Goal: Task Accomplishment & Management: Complete application form

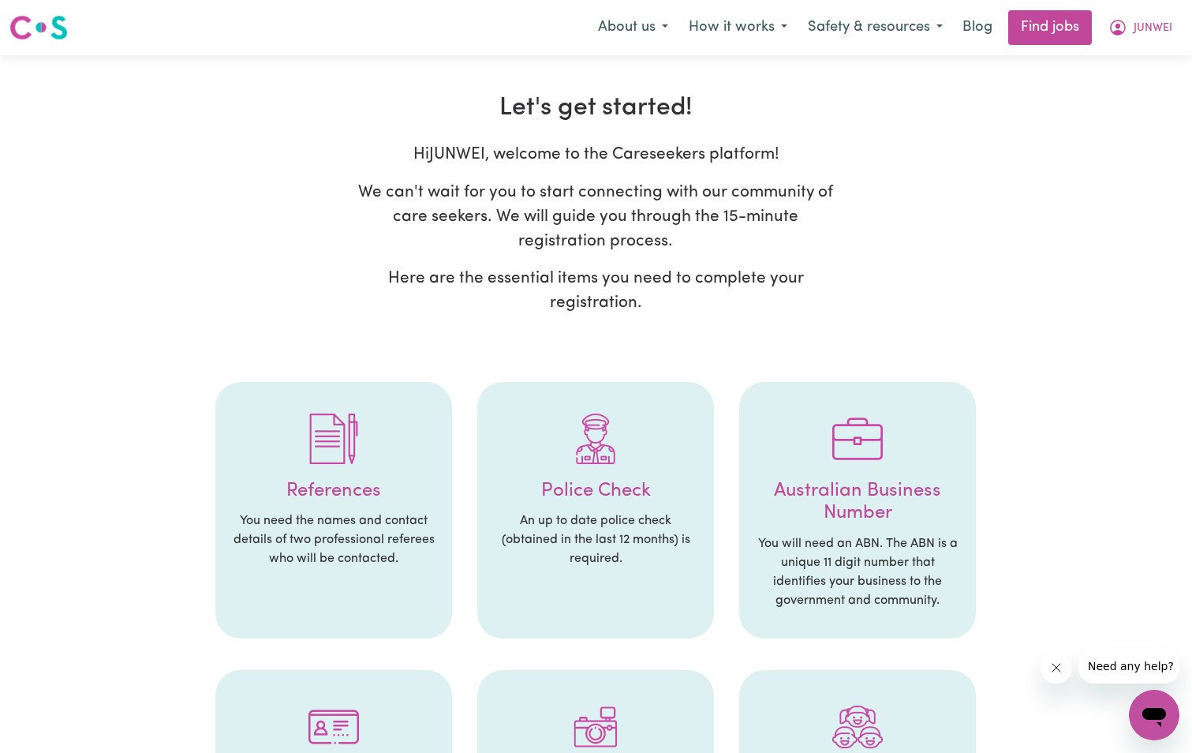
click at [781, 247] on div "Hi JUNWEI , welcome to the Careseekers platform! We can't wait for you to start…" at bounding box center [595, 234] width 993 height 185
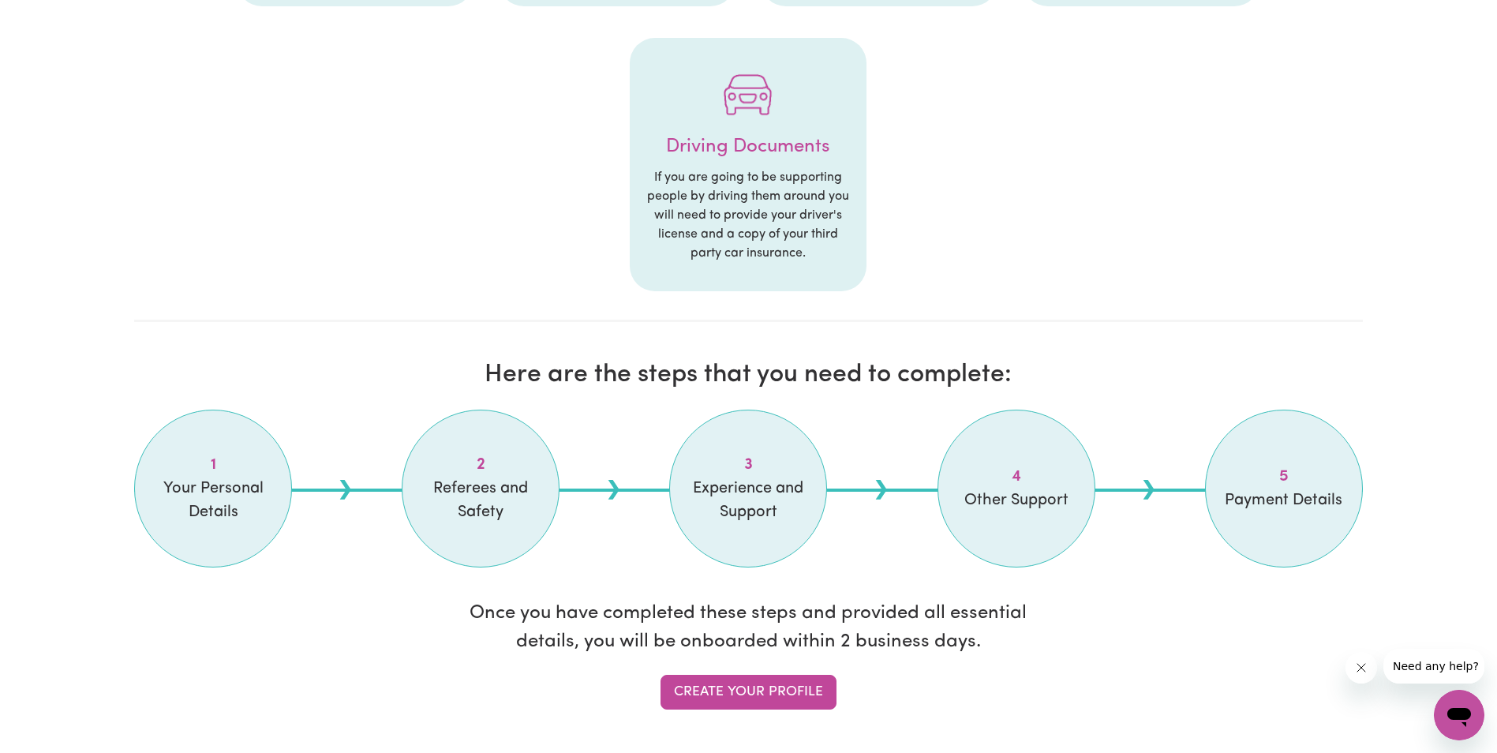
scroll to position [1183, 0]
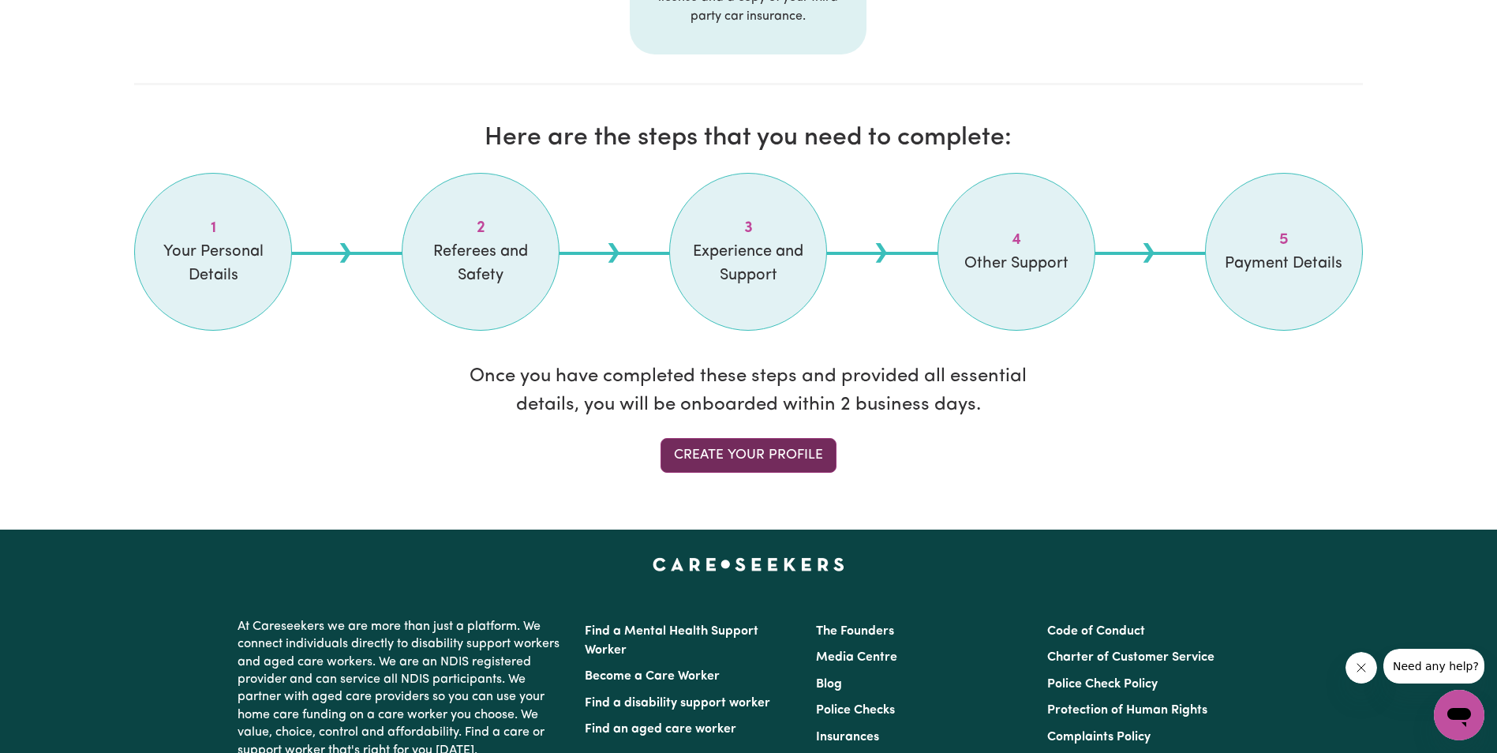
click at [781, 461] on link "Create your profile" at bounding box center [748, 455] width 176 height 35
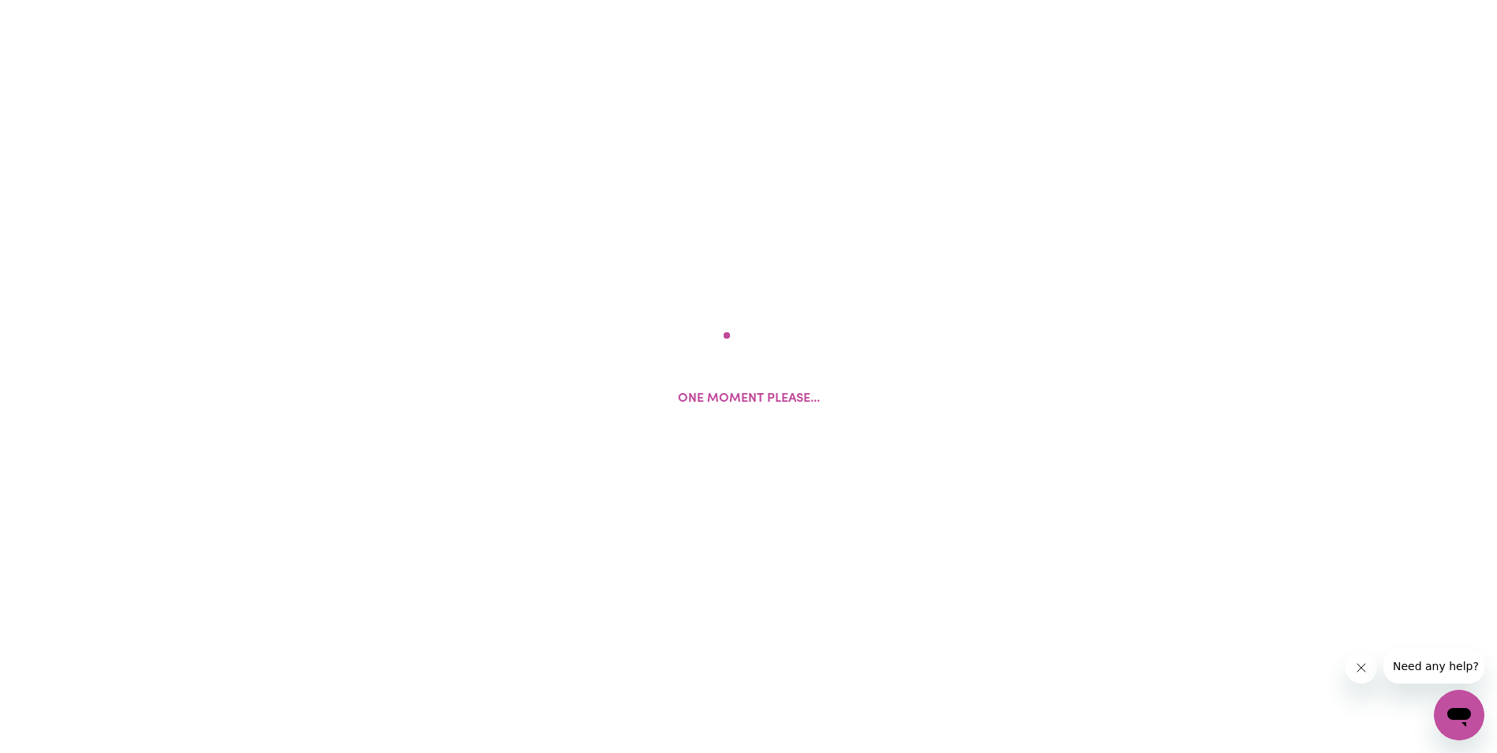
select select "Studying a healthcare related degree or qualification"
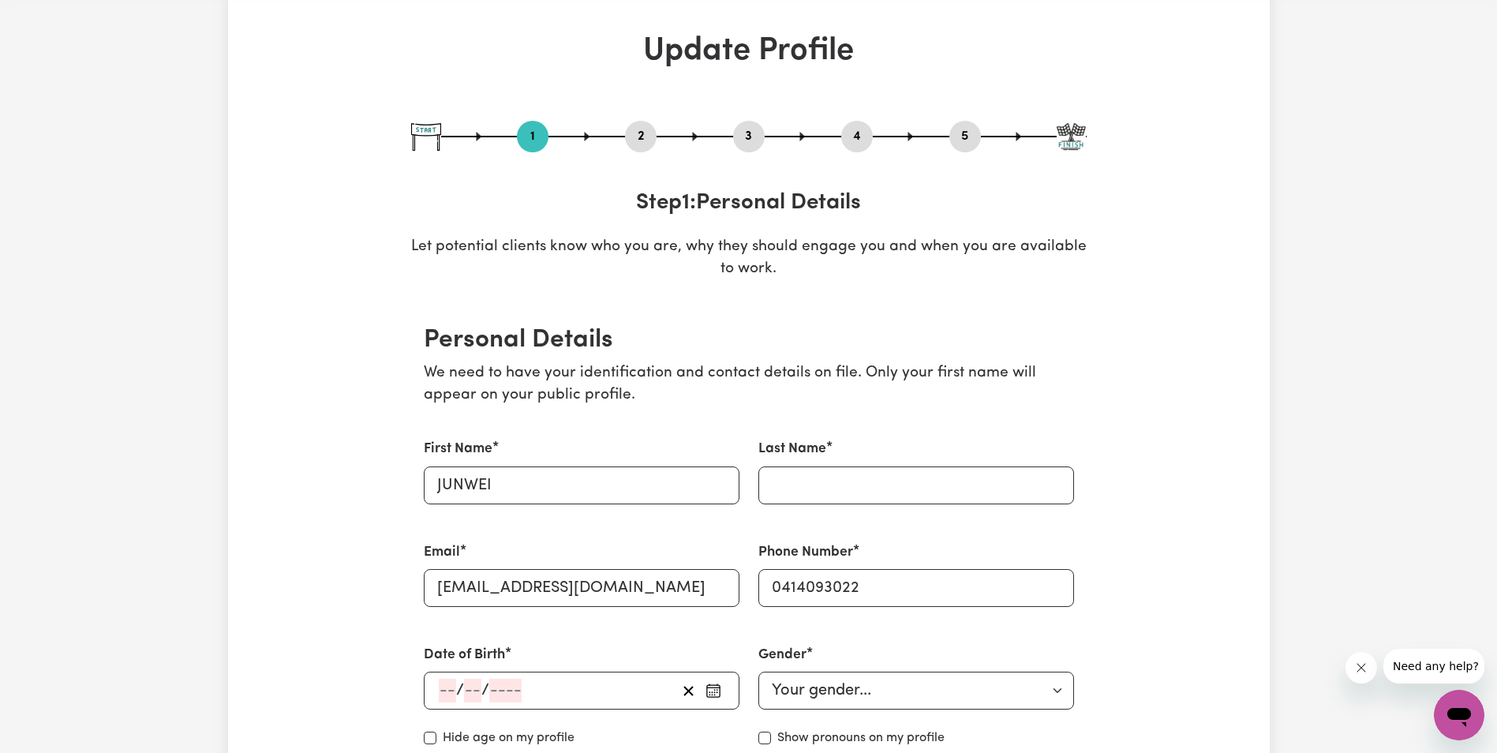
scroll to position [158, 0]
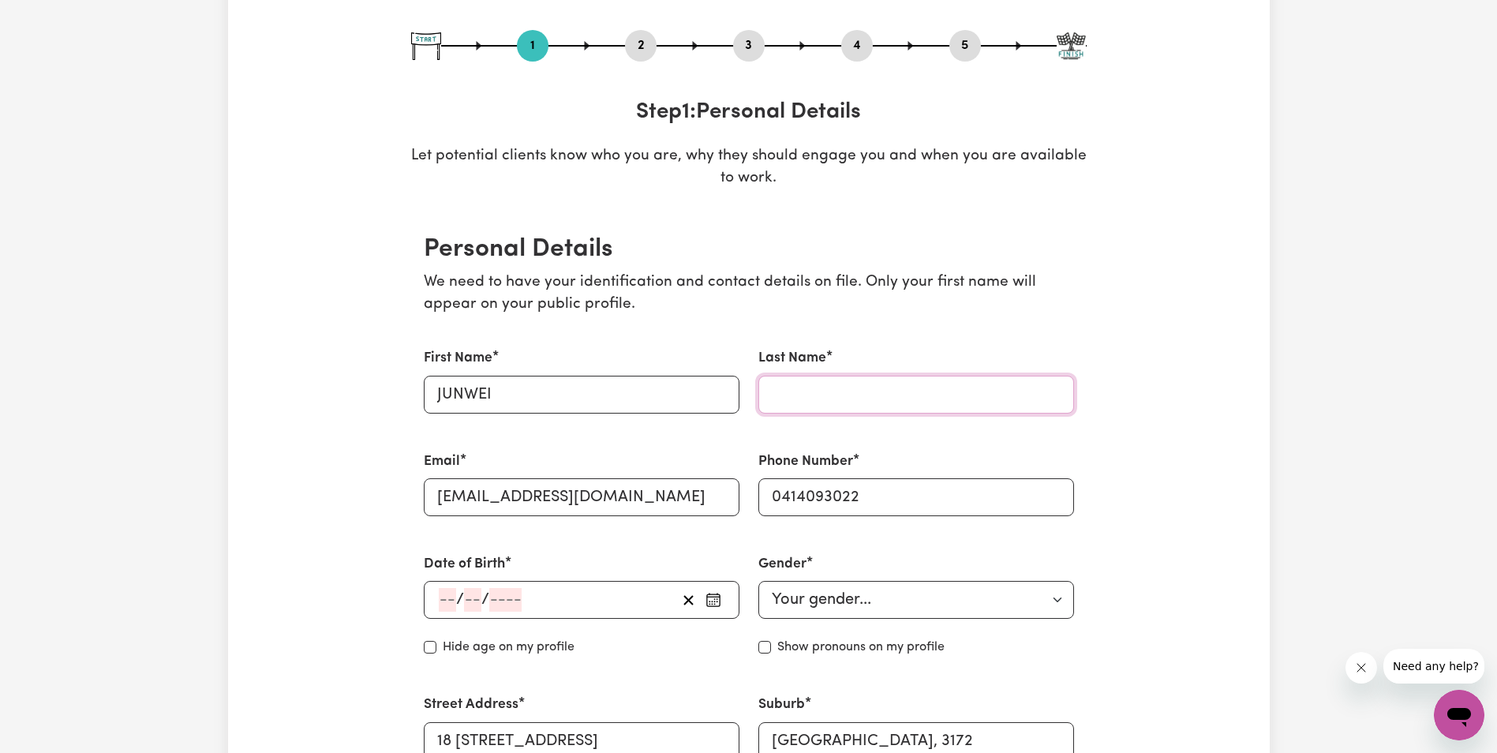
click at [781, 398] on input "Last Name" at bounding box center [916, 395] width 316 height 38
click at [781, 396] on input "Last Name" at bounding box center [916, 395] width 316 height 38
type input "l"
click at [694, 338] on div "First Name JUNWEI" at bounding box center [581, 380] width 334 height 103
click at [781, 391] on input "LIN" at bounding box center [916, 395] width 316 height 38
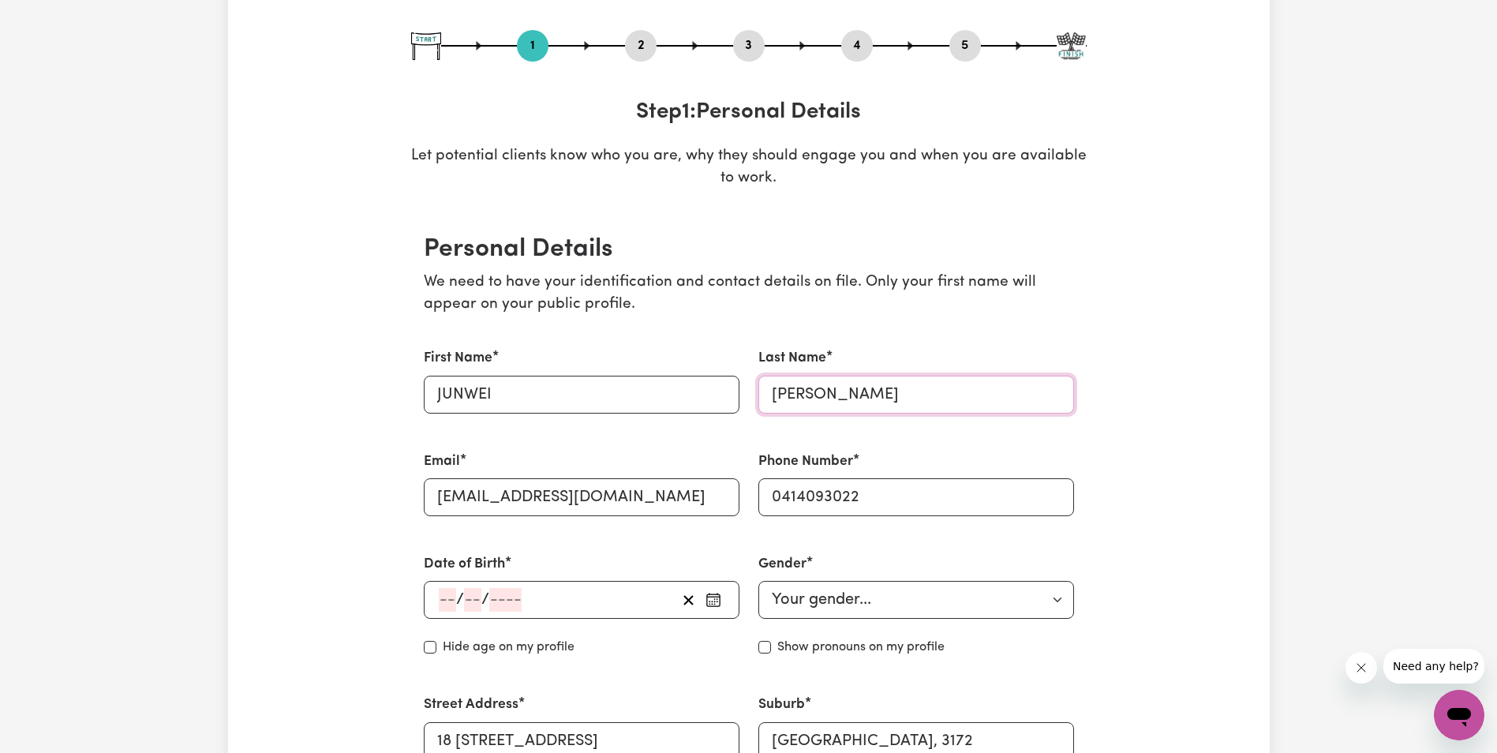
type input "[PERSON_NAME]"
click at [606, 431] on div "First Name JUNWEI" at bounding box center [581, 380] width 334 height 103
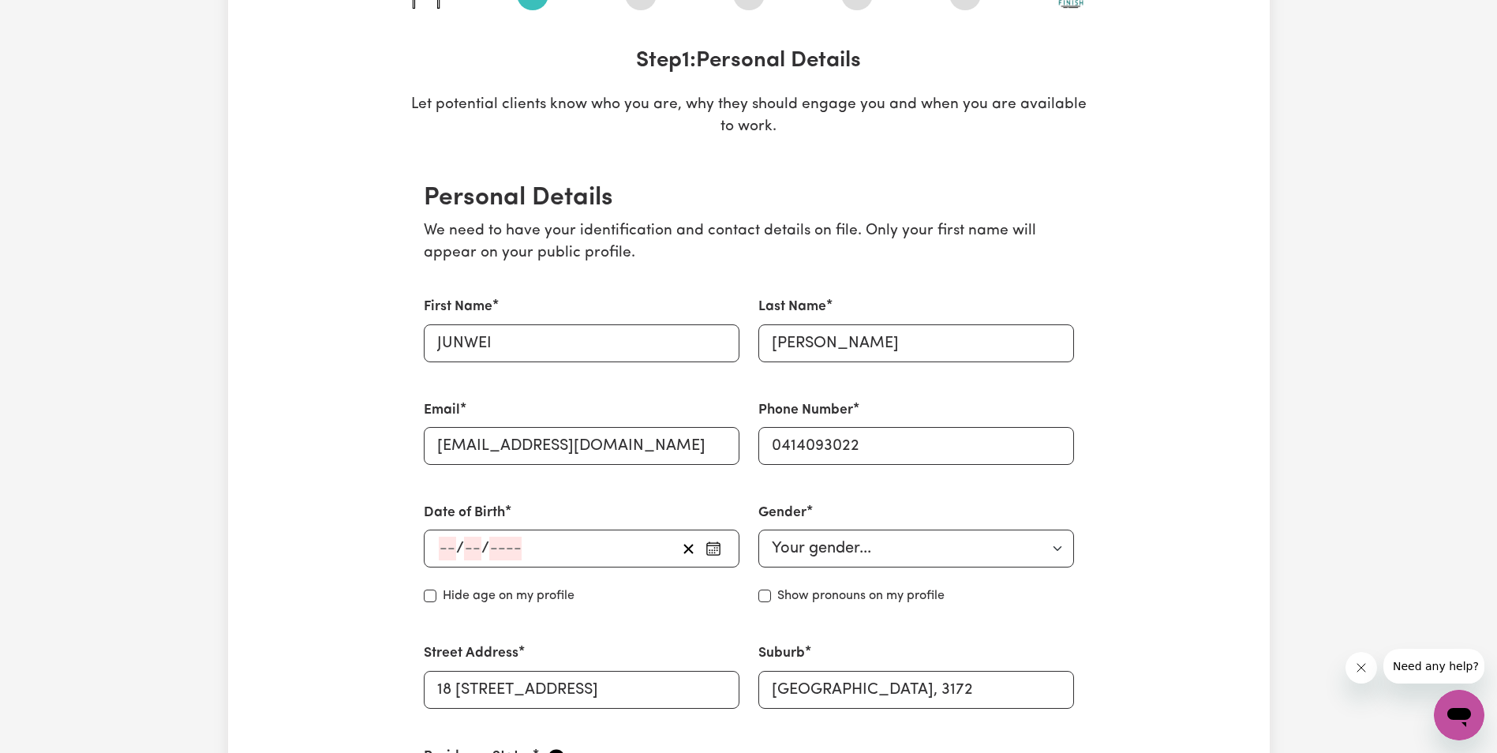
scroll to position [237, 0]
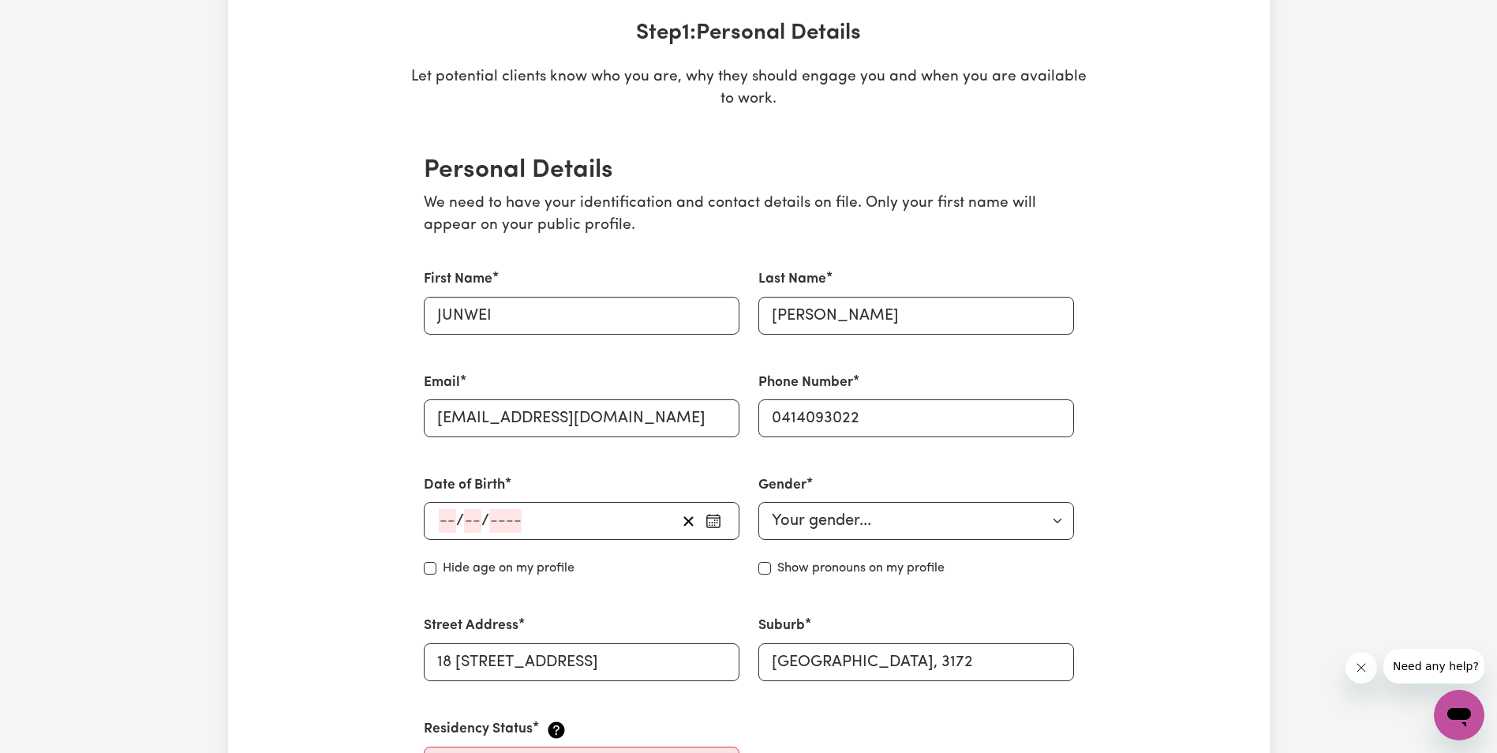
click at [709, 521] on icon "button" at bounding box center [713, 521] width 16 height 16
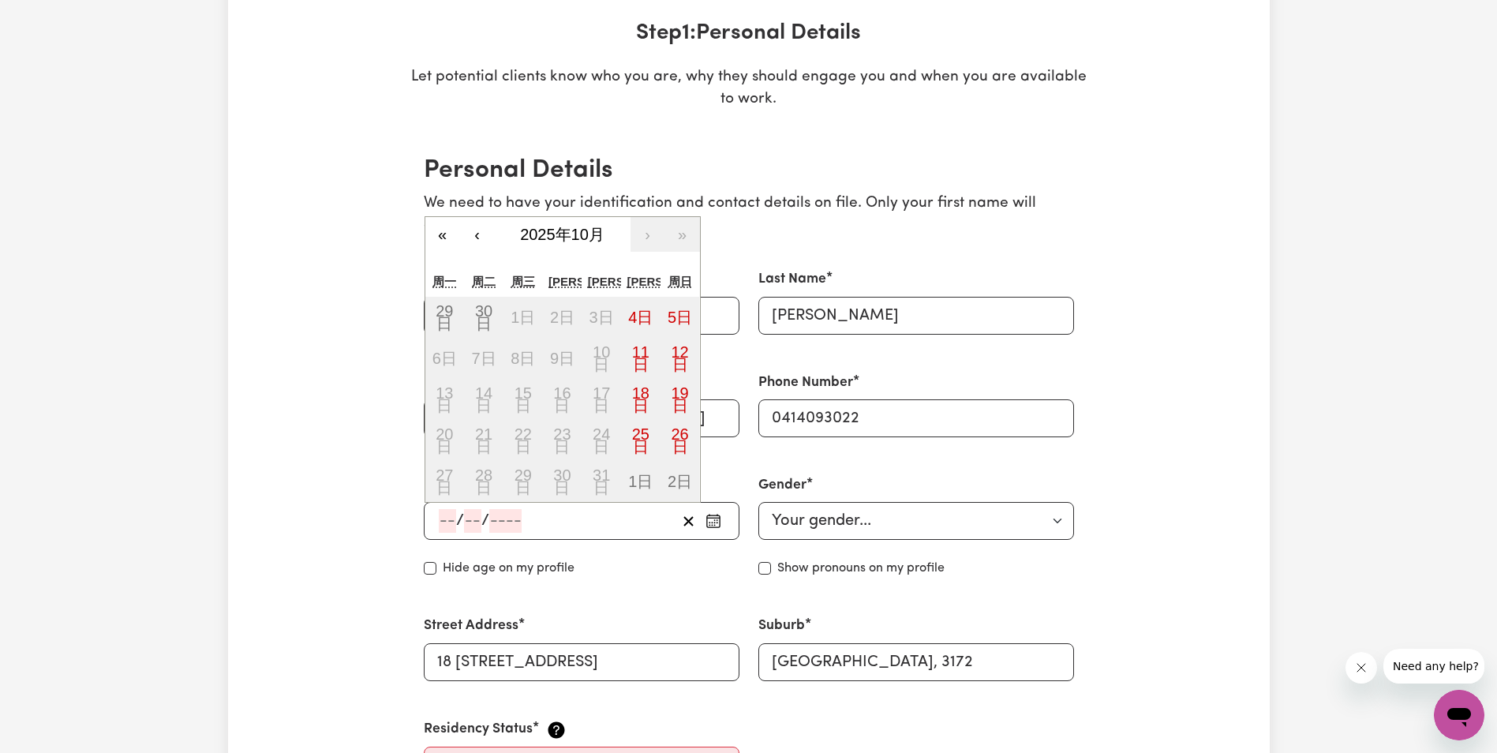
click at [447, 521] on input "number" at bounding box center [447, 521] width 17 height 24
type input "05"
type input "09"
type input "198"
type input "[DATE]"
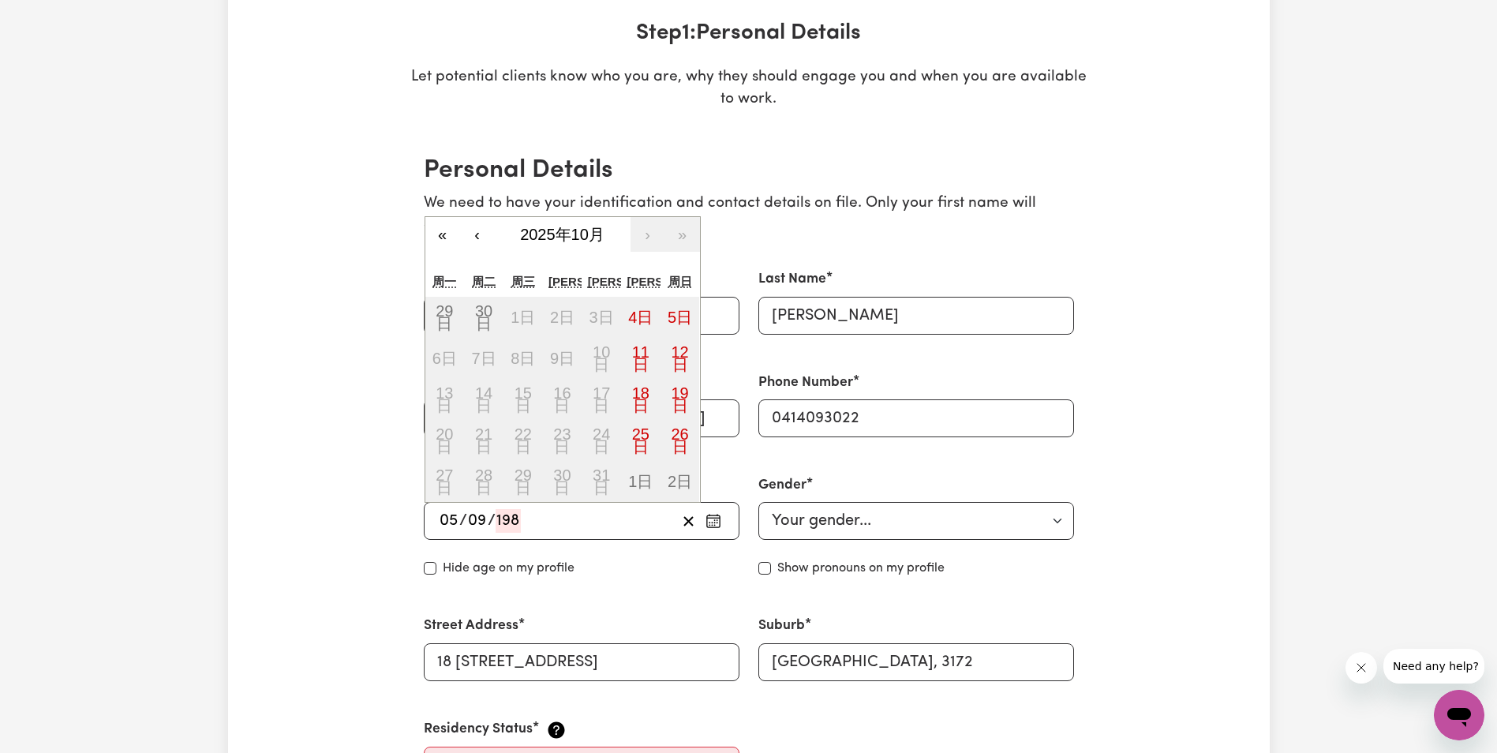
type input "5"
type input "9"
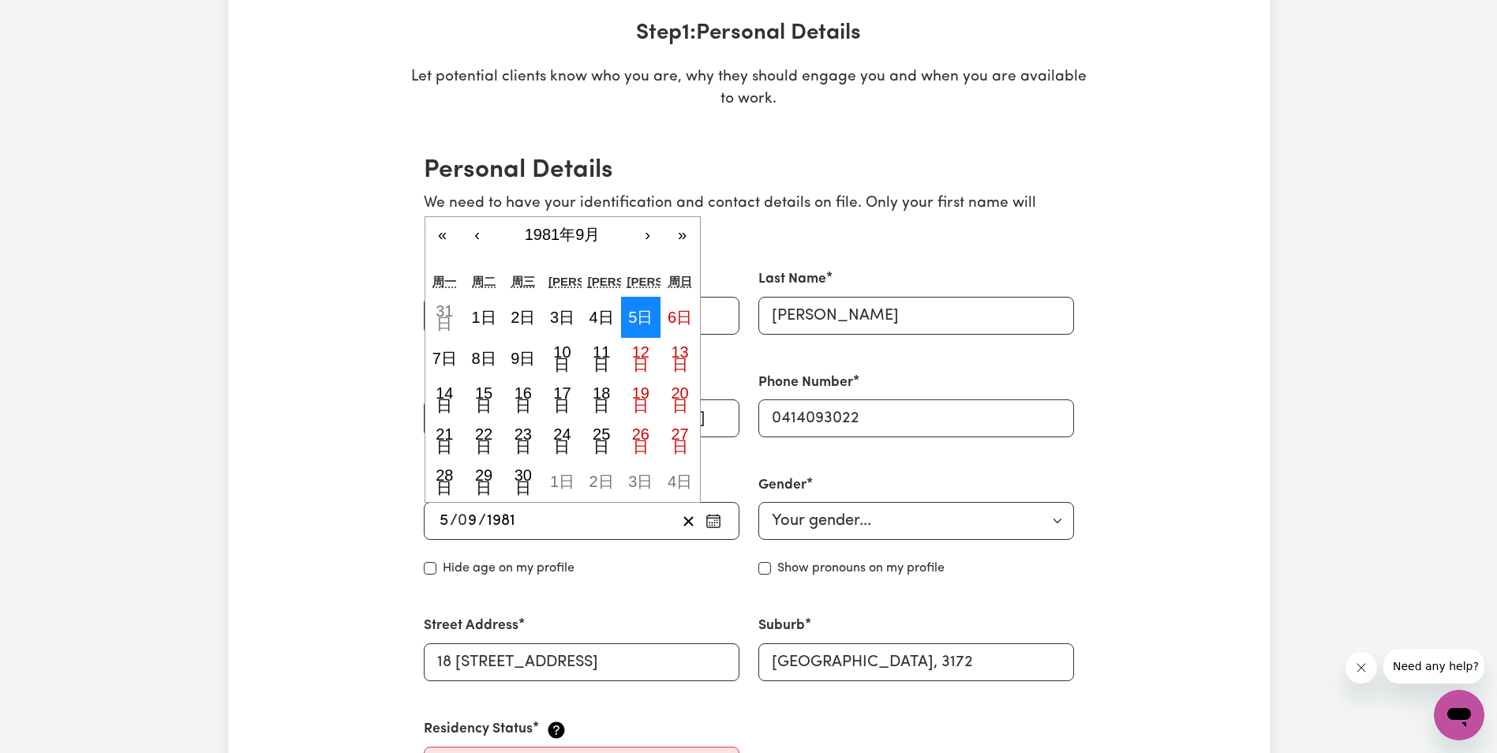
type input "1981"
click at [640, 316] on abbr "5日" at bounding box center [640, 316] width 24 height 17
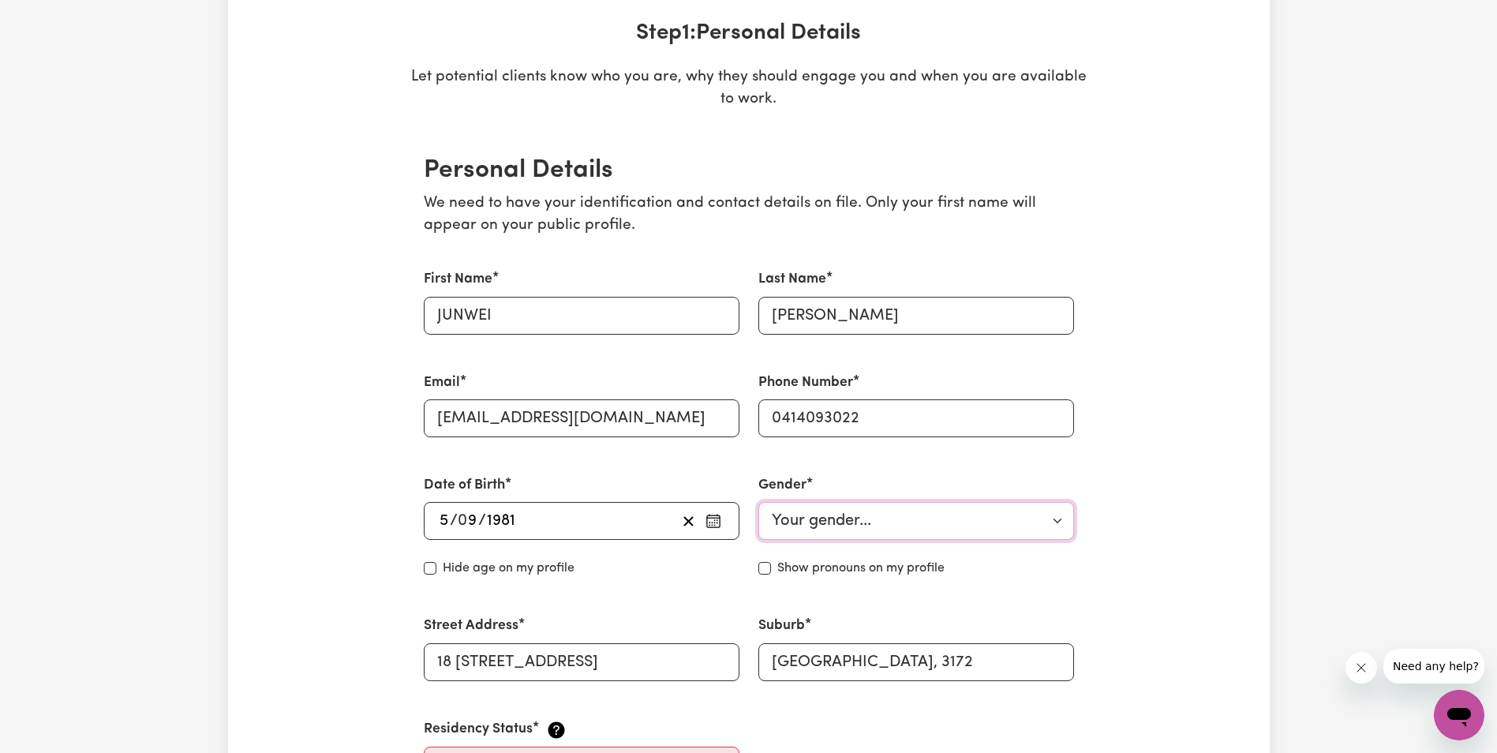
click at [781, 520] on select "Your gender... [DEMOGRAPHIC_DATA] [DEMOGRAPHIC_DATA] [DEMOGRAPHIC_DATA] Other P…" at bounding box center [916, 521] width 316 height 38
select select "[DEMOGRAPHIC_DATA]"
click at [758, 502] on select "Your gender... [DEMOGRAPHIC_DATA] [DEMOGRAPHIC_DATA] [DEMOGRAPHIC_DATA] Other P…" at bounding box center [916, 521] width 316 height 38
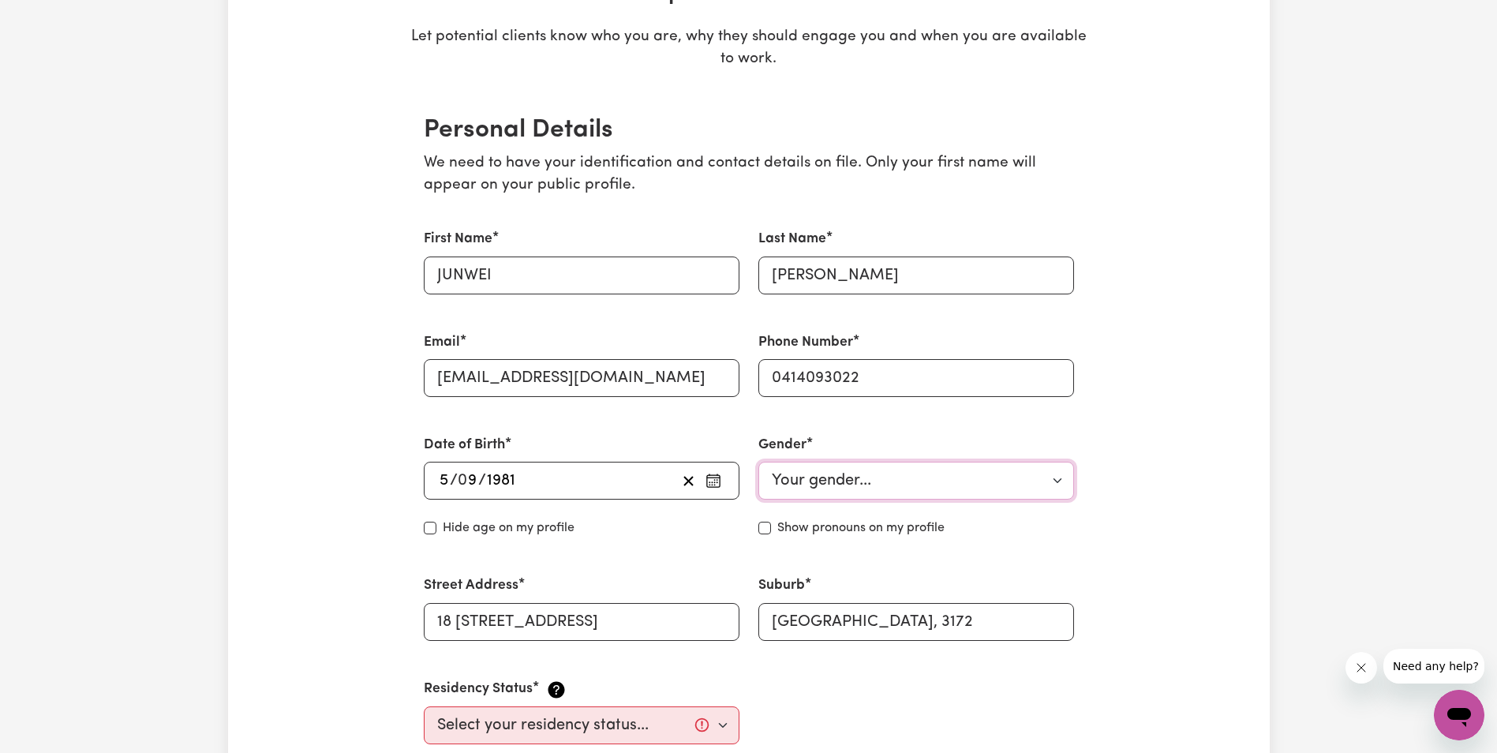
scroll to position [316, 0]
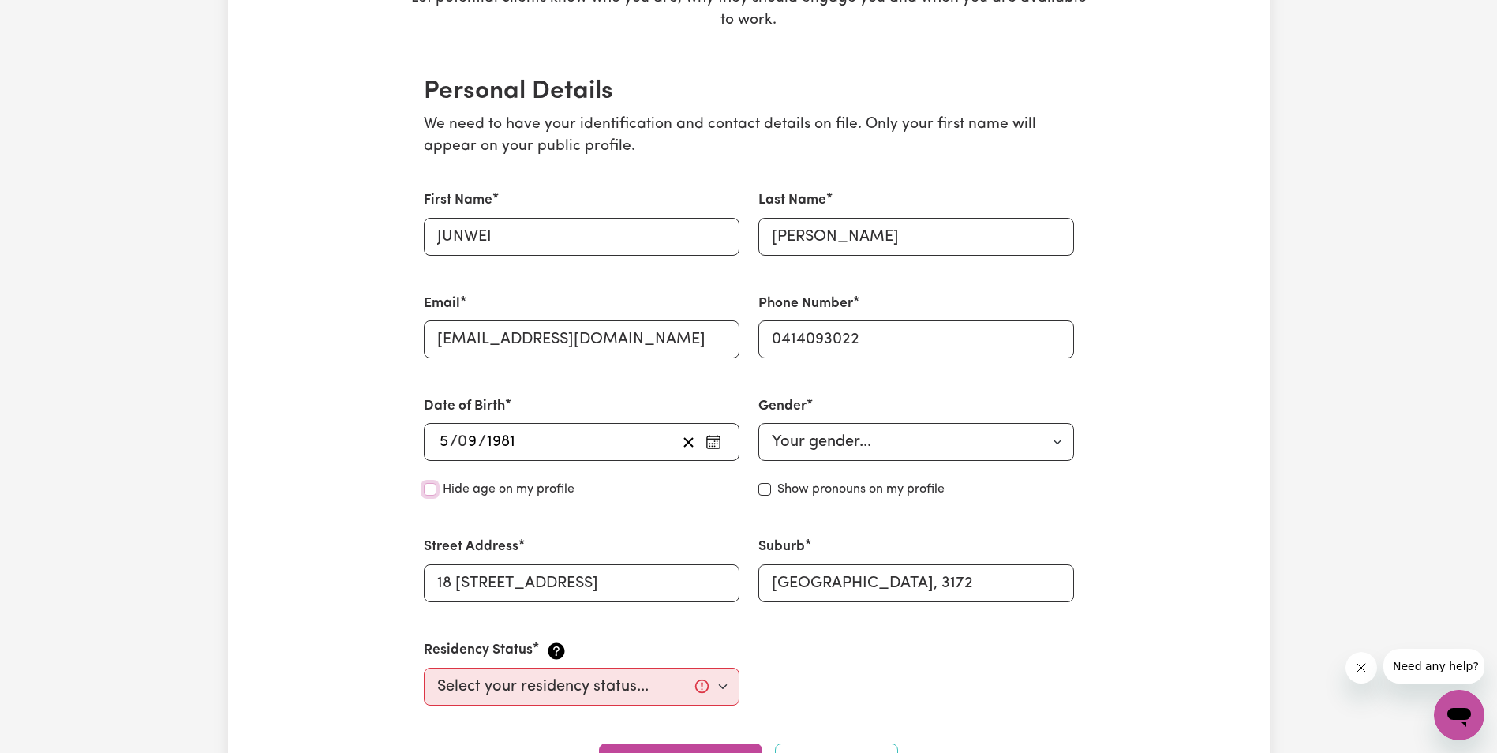
click at [426, 487] on input "Hide age" at bounding box center [430, 489] width 13 height 13
checkbox input "true"
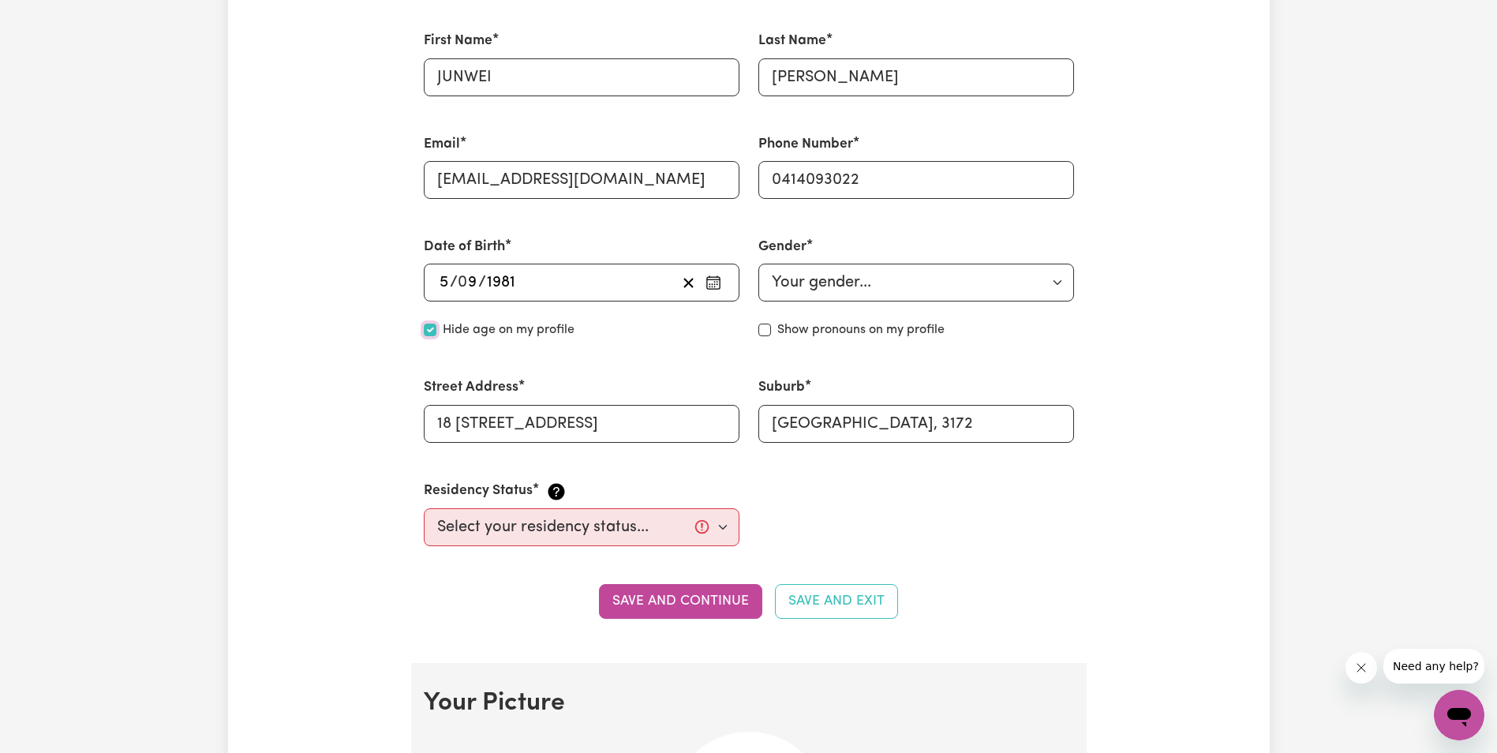
scroll to position [552, 0]
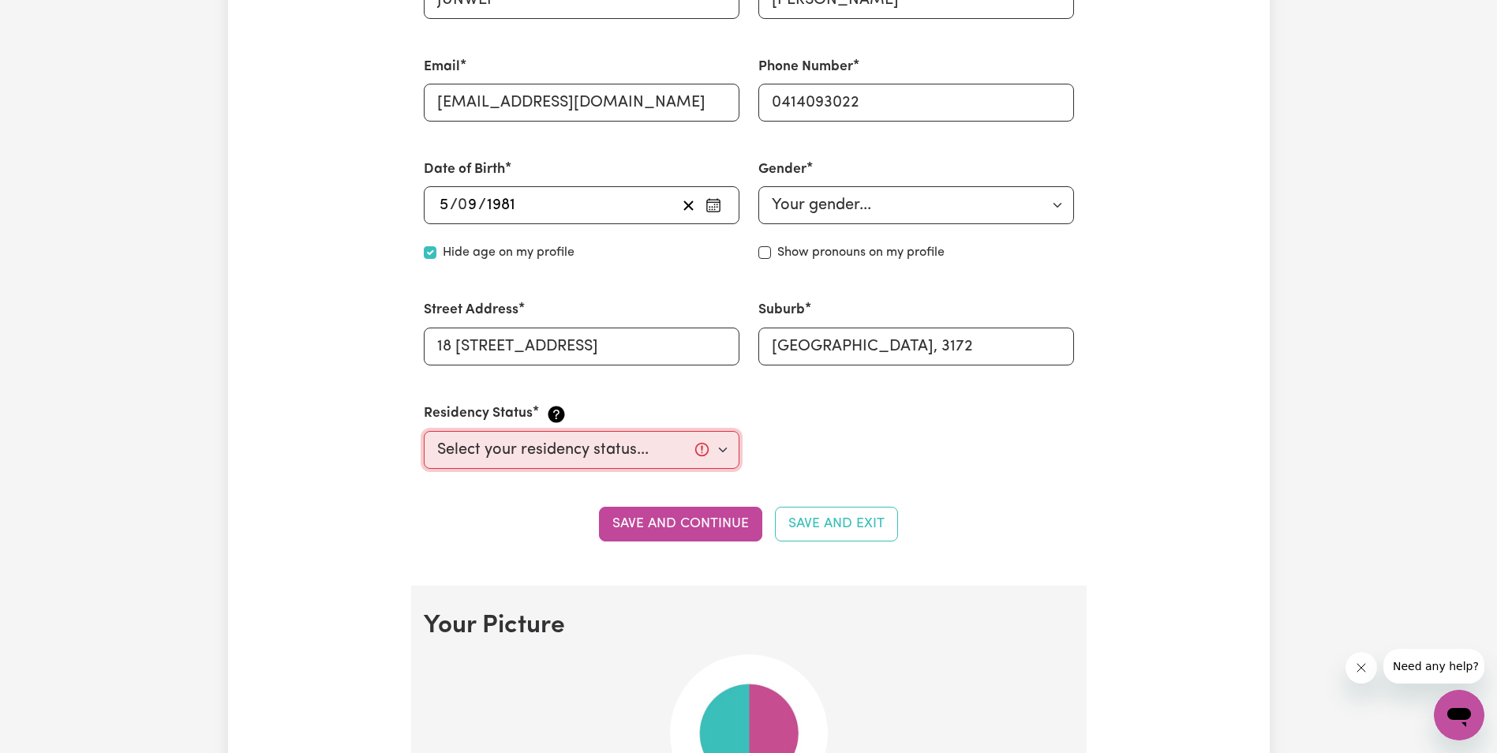
click at [723, 448] on select "Select your residency status... [DEMOGRAPHIC_DATA] citizen Australian PR [DEMOG…" at bounding box center [582, 450] width 316 height 38
select select "Australian PR"
click at [424, 431] on select "Select your residency status... [DEMOGRAPHIC_DATA] citizen Australian PR [DEMOG…" at bounding box center [582, 450] width 316 height 38
click at [499, 519] on div "Save and continue Save and Exit" at bounding box center [749, 523] width 650 height 35
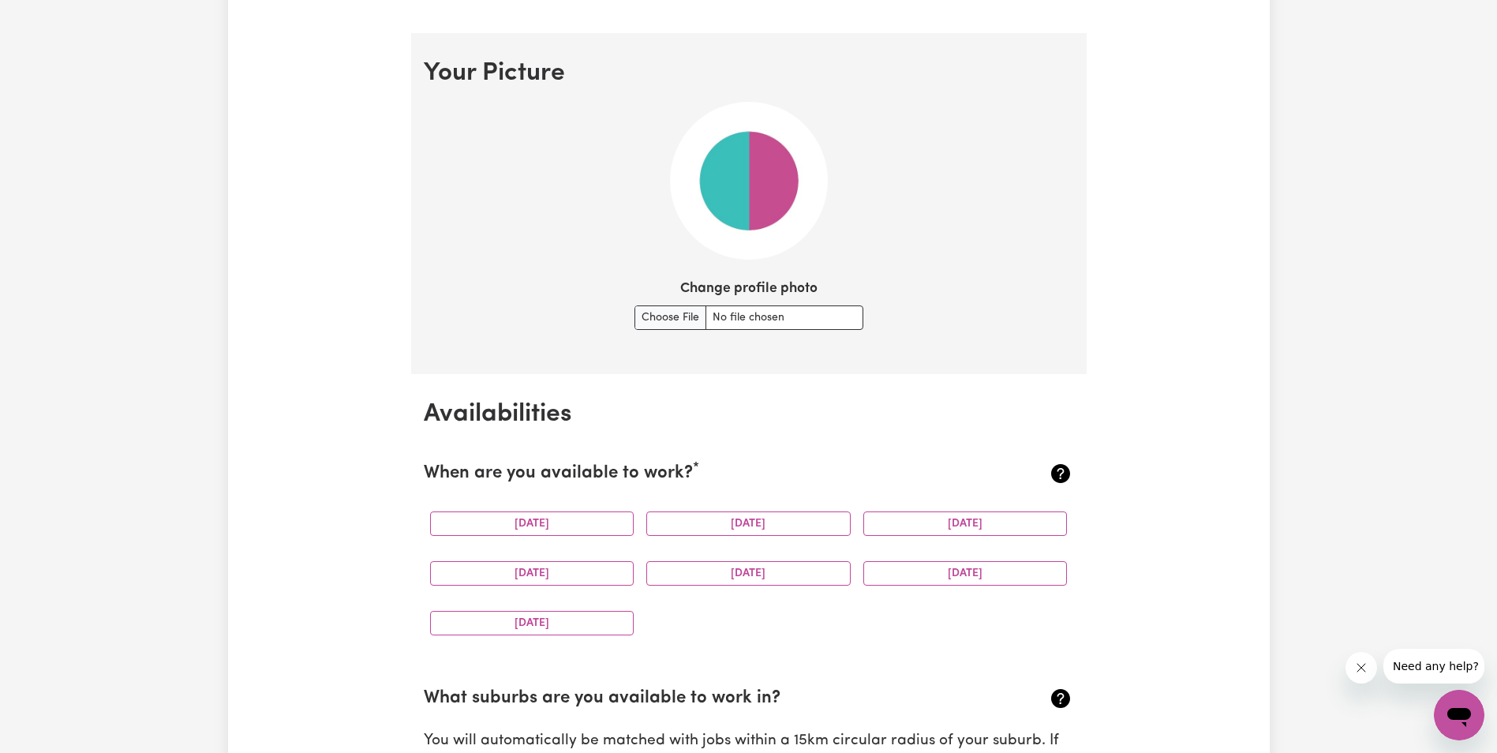
scroll to position [868, 0]
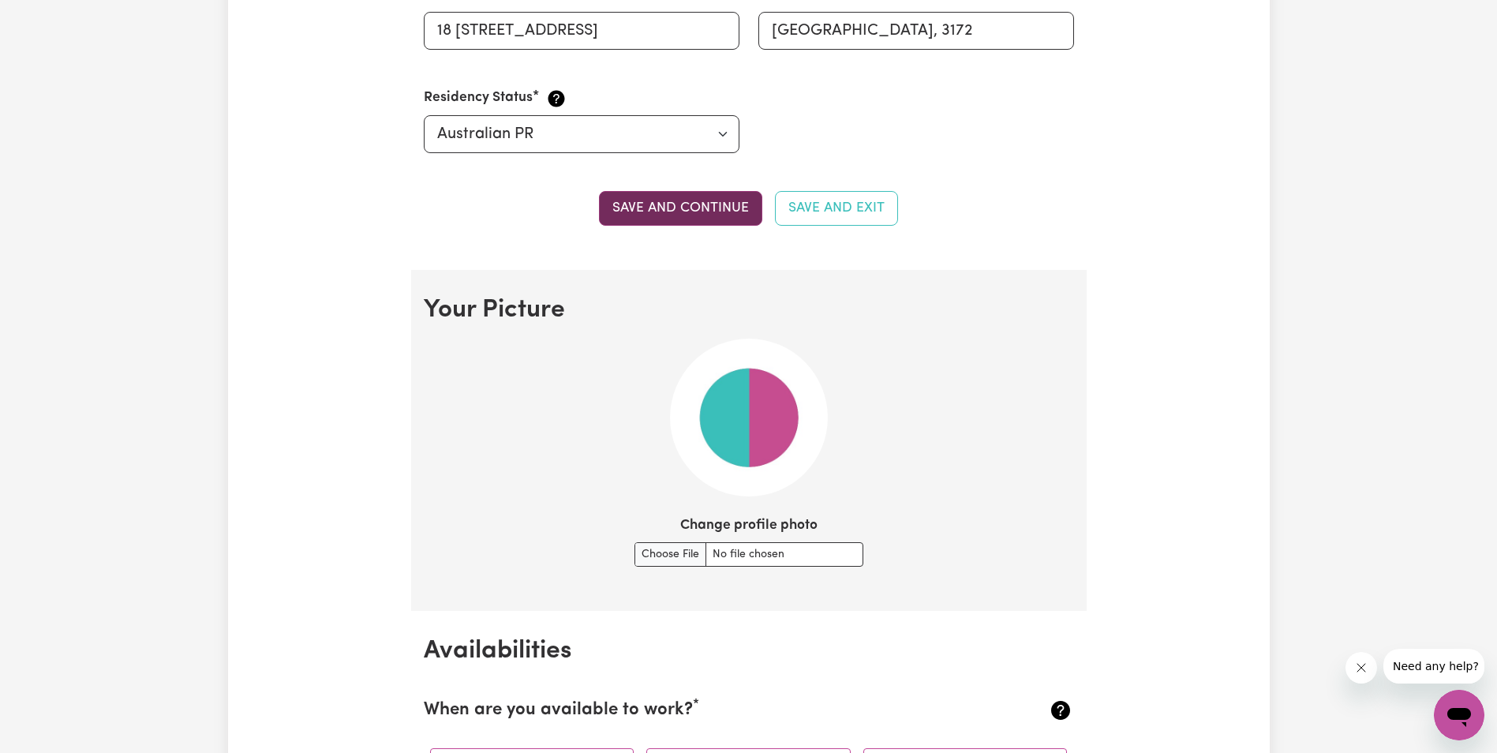
click at [678, 207] on button "Save and continue" at bounding box center [680, 208] width 163 height 35
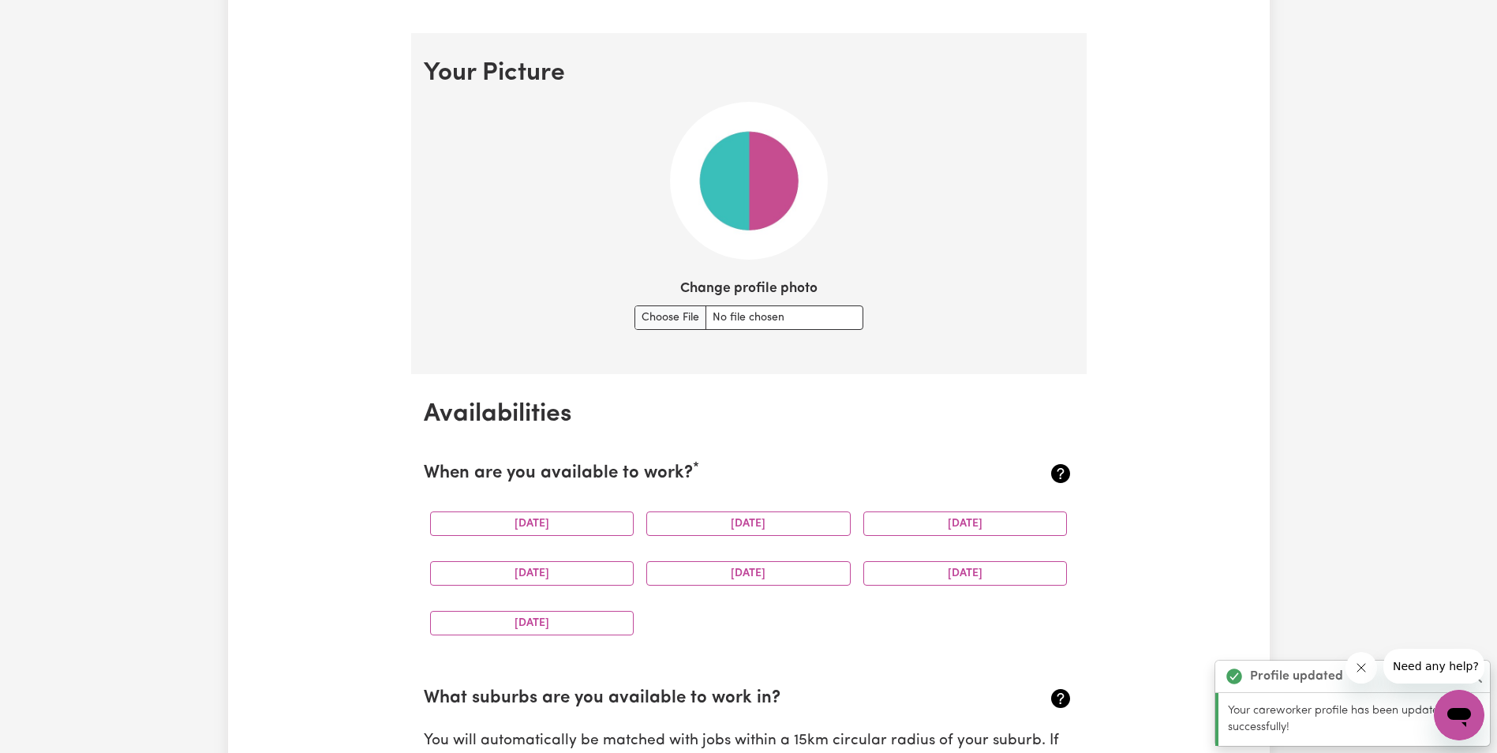
scroll to position [1138, 0]
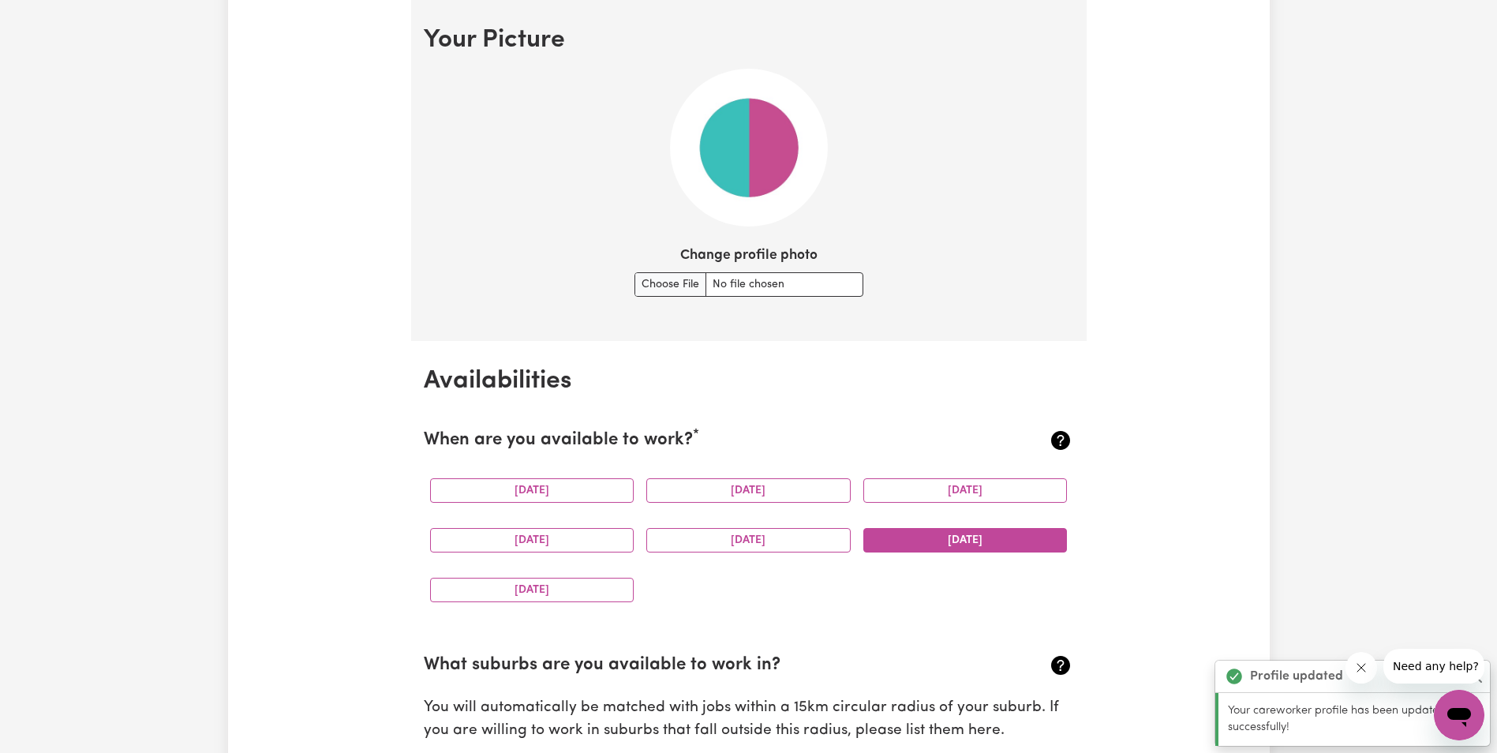
click at [781, 545] on button "[DATE]" at bounding box center [965, 540] width 204 height 24
click at [562, 589] on button "[DATE]" at bounding box center [532, 589] width 204 height 24
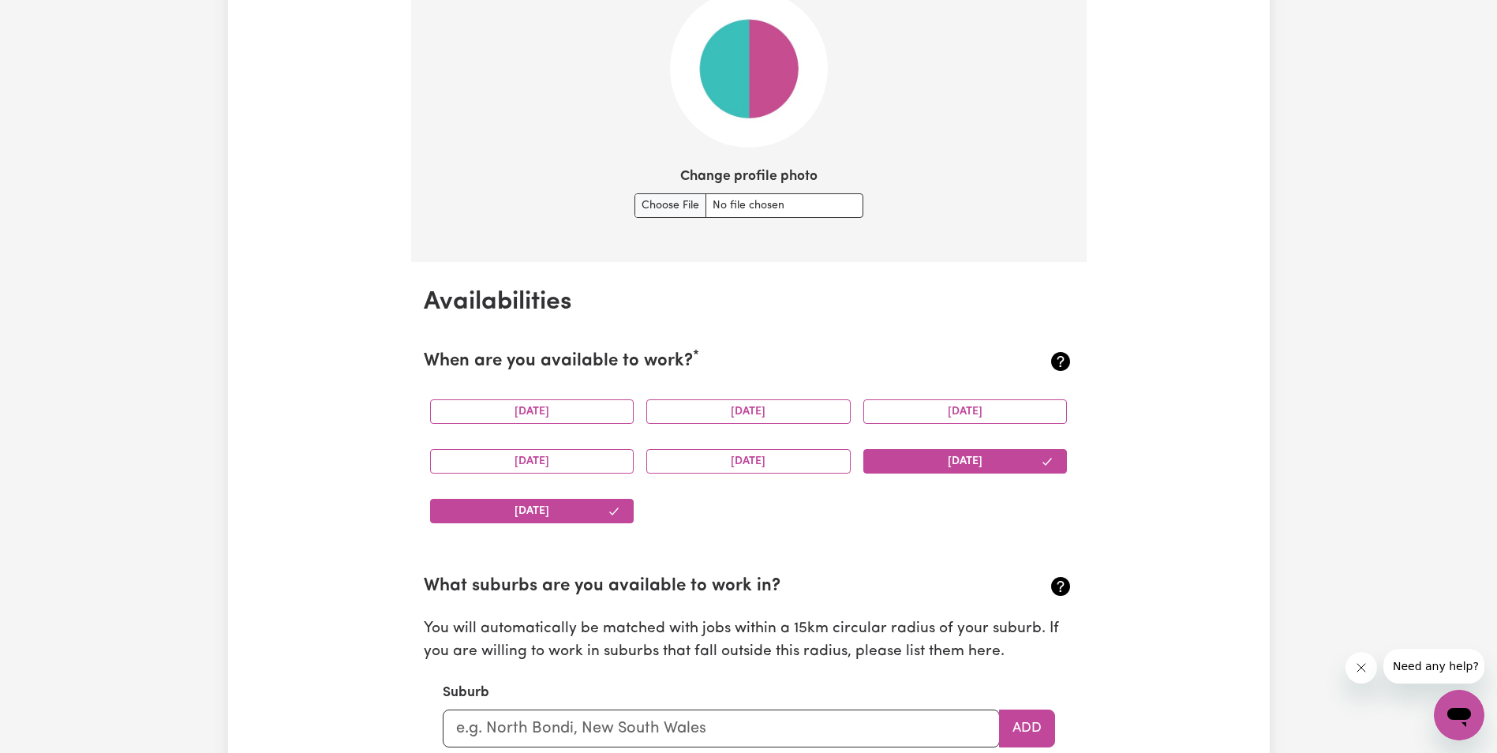
scroll to position [1295, 0]
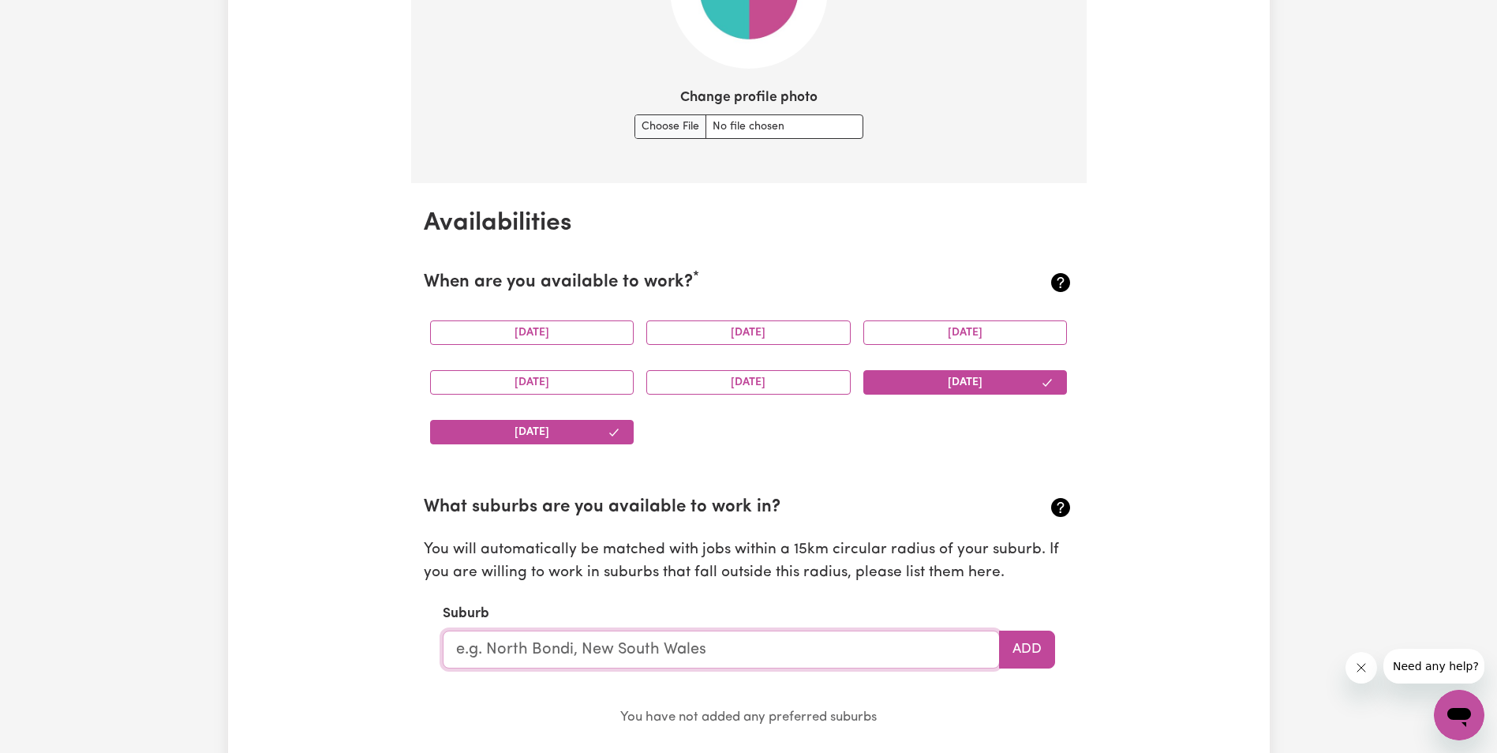
click at [708, 650] on input "text" at bounding box center [721, 649] width 557 height 38
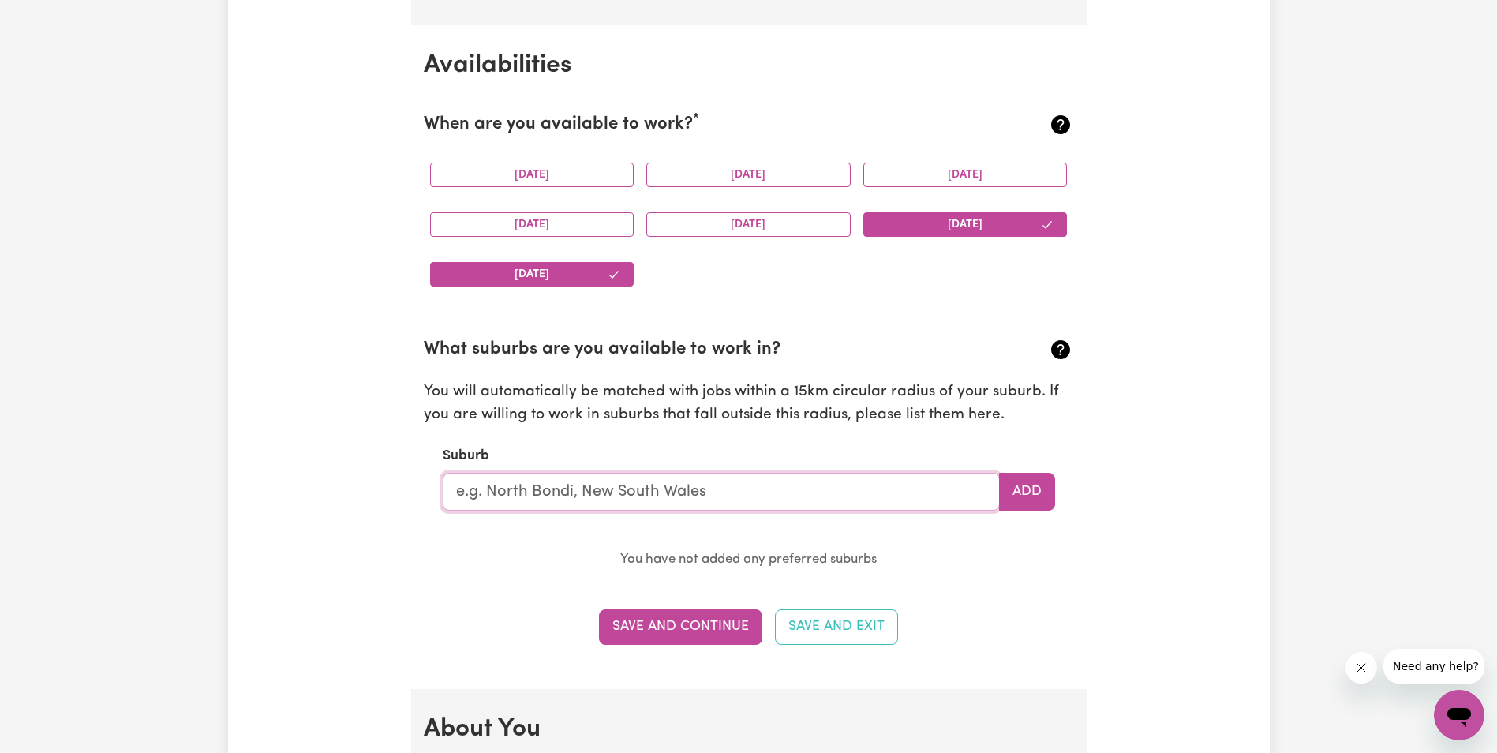
click at [536, 490] on input "text" at bounding box center [721, 492] width 557 height 38
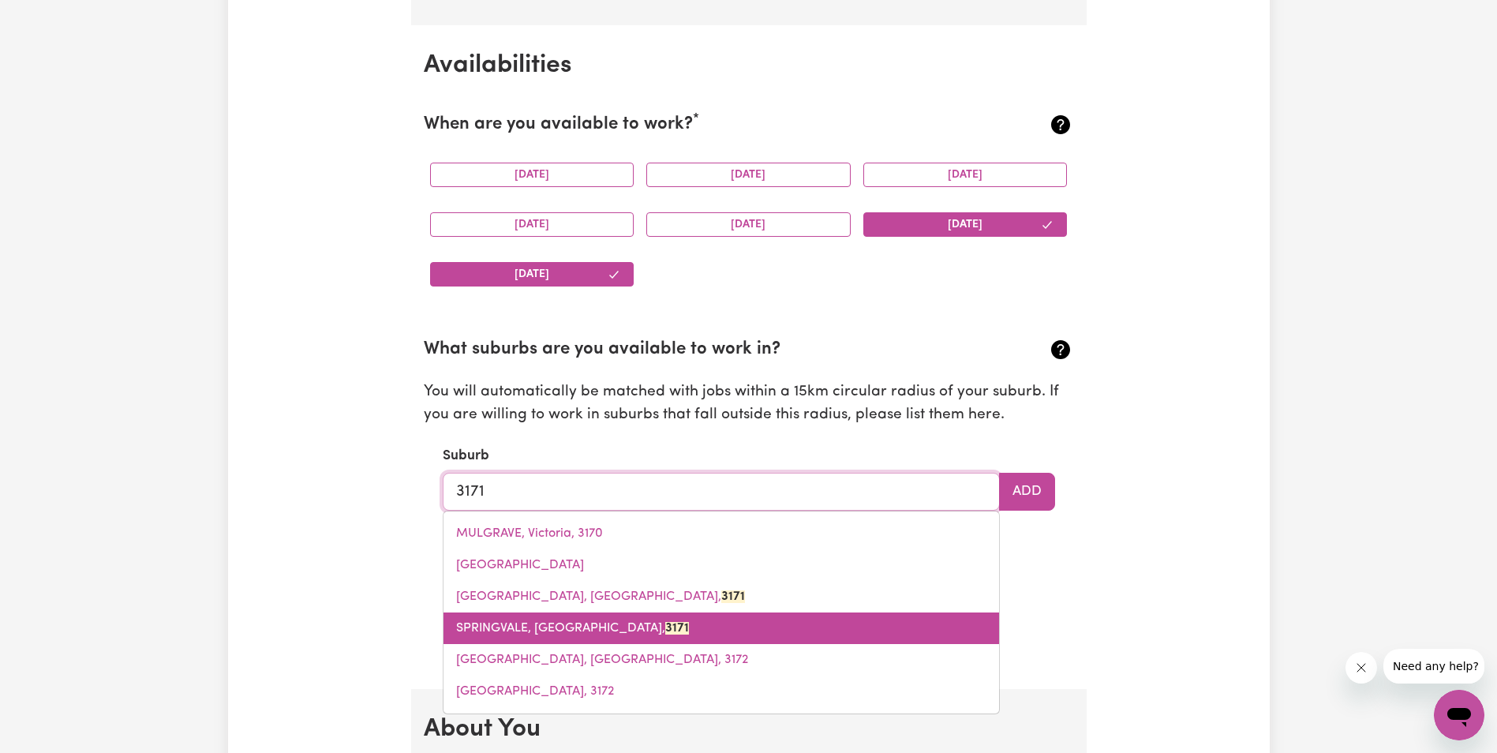
click at [565, 629] on span "SPRINGVALE, [GEOGRAPHIC_DATA], 3171" at bounding box center [572, 628] width 233 height 13
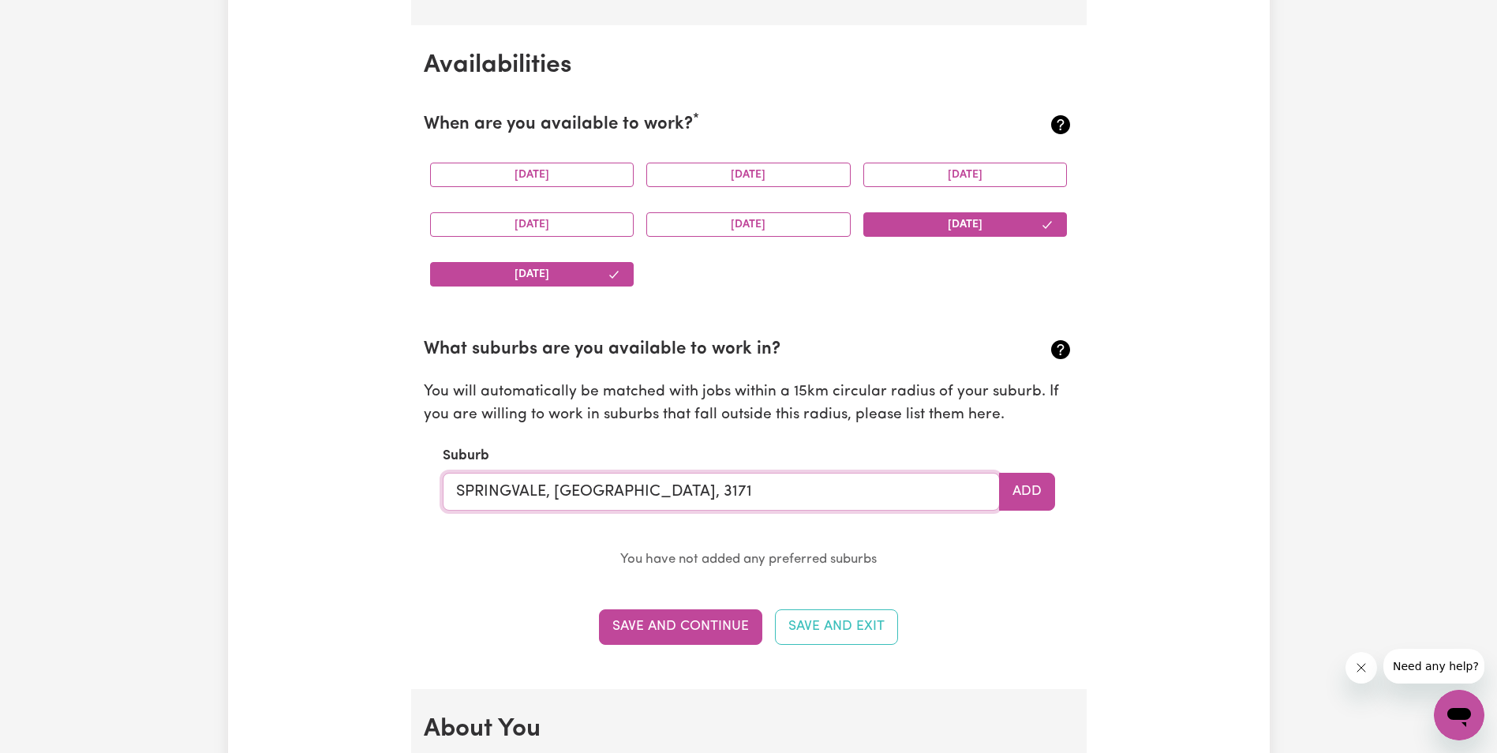
type input "SPRINGVALE, [GEOGRAPHIC_DATA], 3171"
click at [510, 603] on section "Availabilities When are you available to work? * [DATE] [DATE] [DATE] [DATE] [D…" at bounding box center [748, 356] width 675 height 663
click at [781, 495] on button "Add" at bounding box center [1027, 492] width 56 height 38
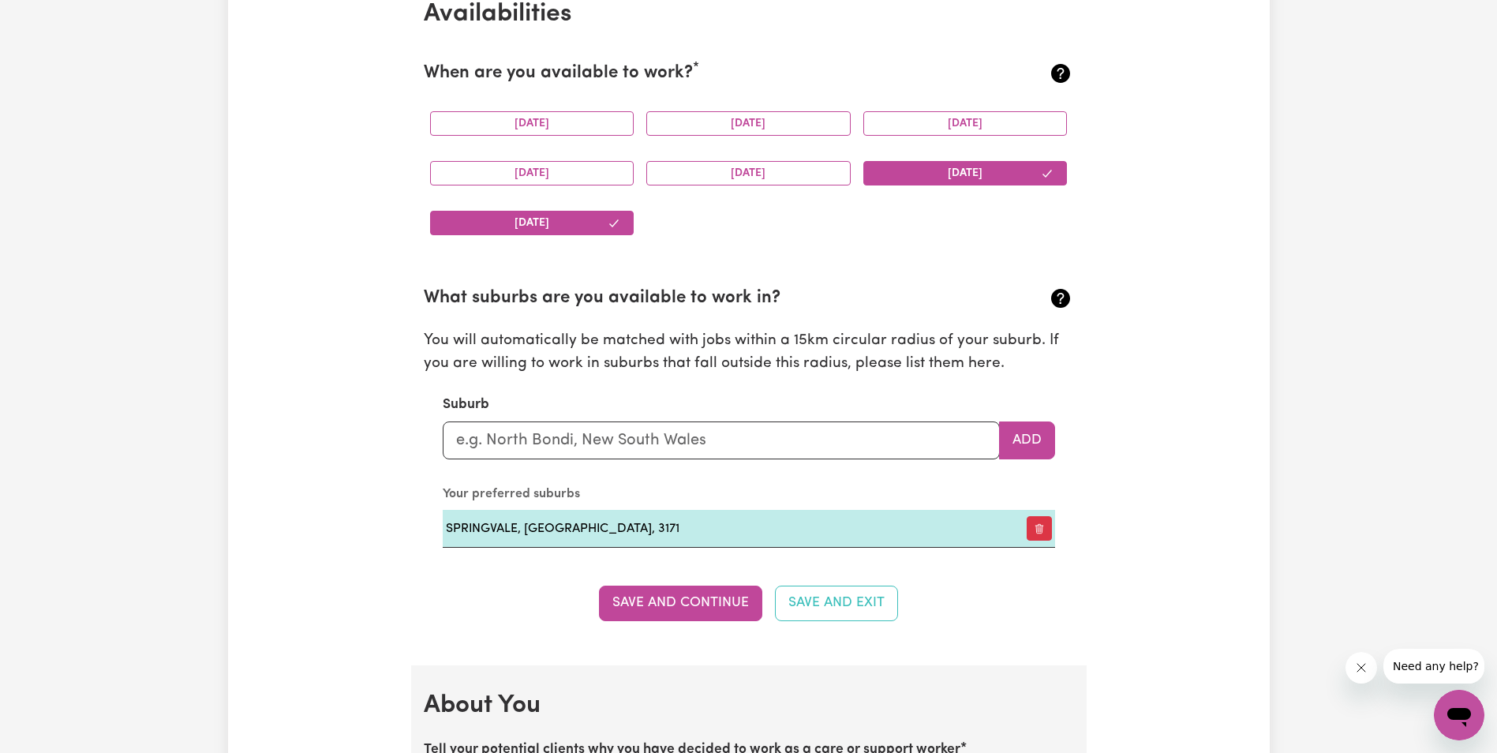
scroll to position [1532, 0]
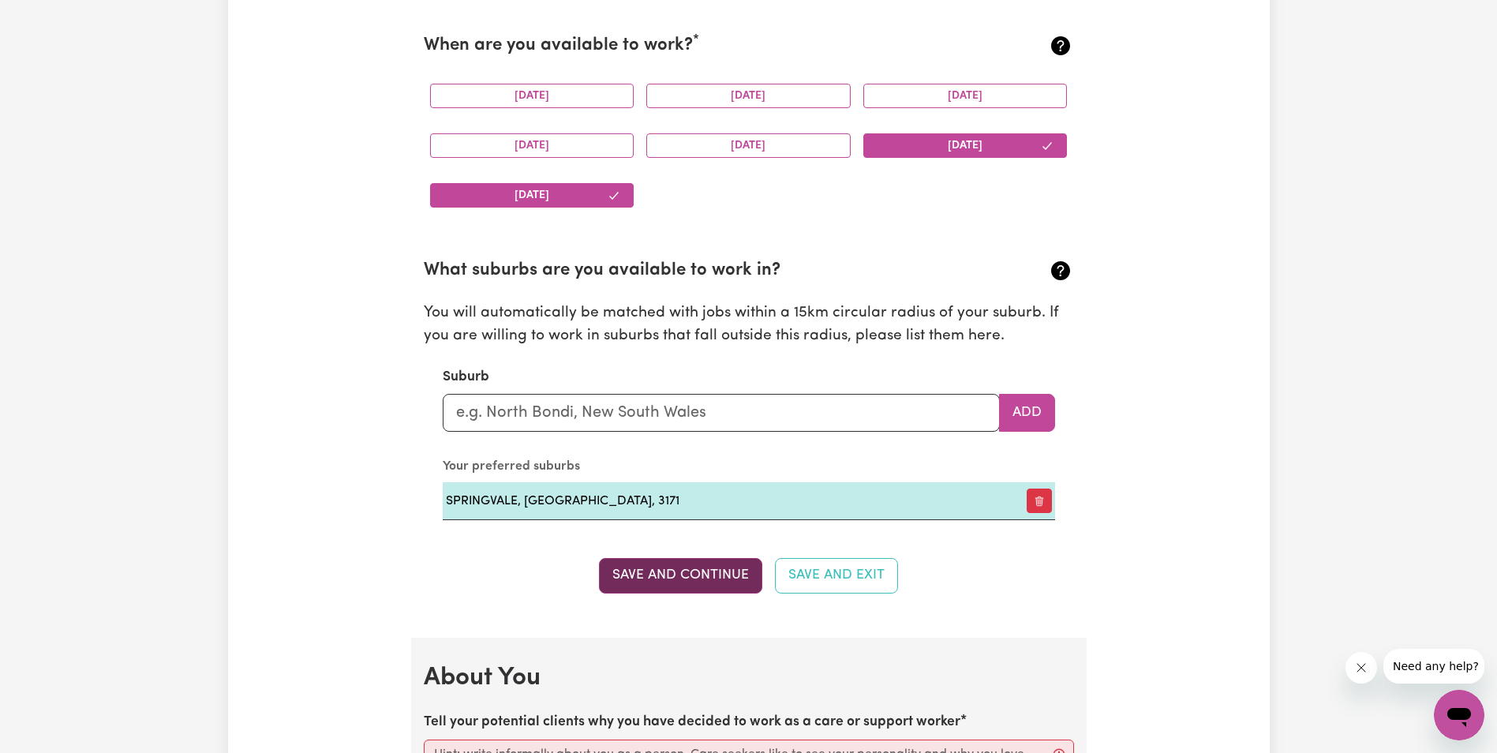
click at [673, 573] on button "Save and Continue" at bounding box center [680, 575] width 163 height 35
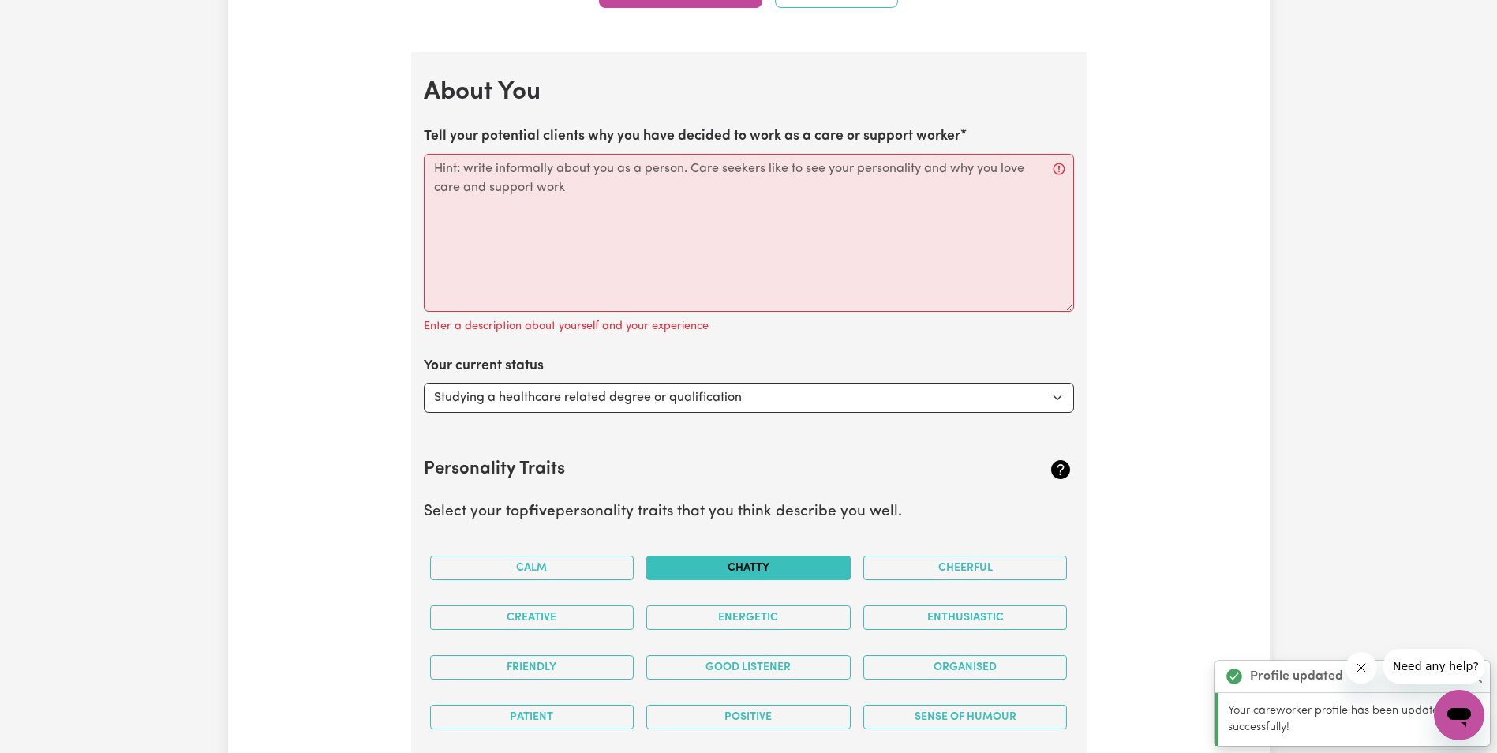
scroll to position [2169, 0]
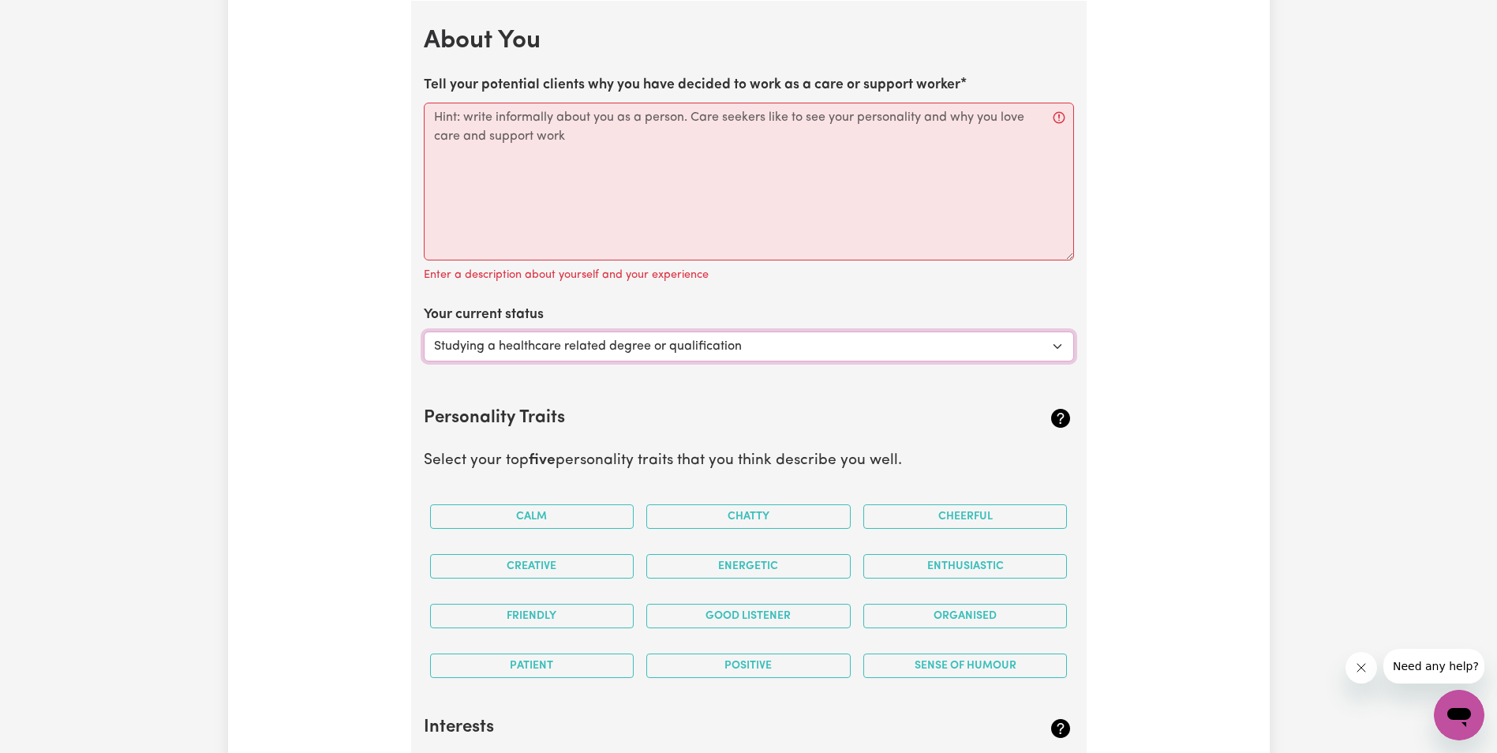
click at [778, 349] on select "Select... Studying a healthcare related degree or qualification Studying a non-…" at bounding box center [749, 346] width 650 height 30
select select "Looking for work - I just graduated"
click at [424, 331] on select "Select... Studying a healthcare related degree or qualification Studying a non-…" at bounding box center [749, 346] width 650 height 30
click at [663, 408] on h2 "Personality Traits" at bounding box center [695, 418] width 542 height 21
click at [551, 510] on button "Calm" at bounding box center [532, 516] width 204 height 24
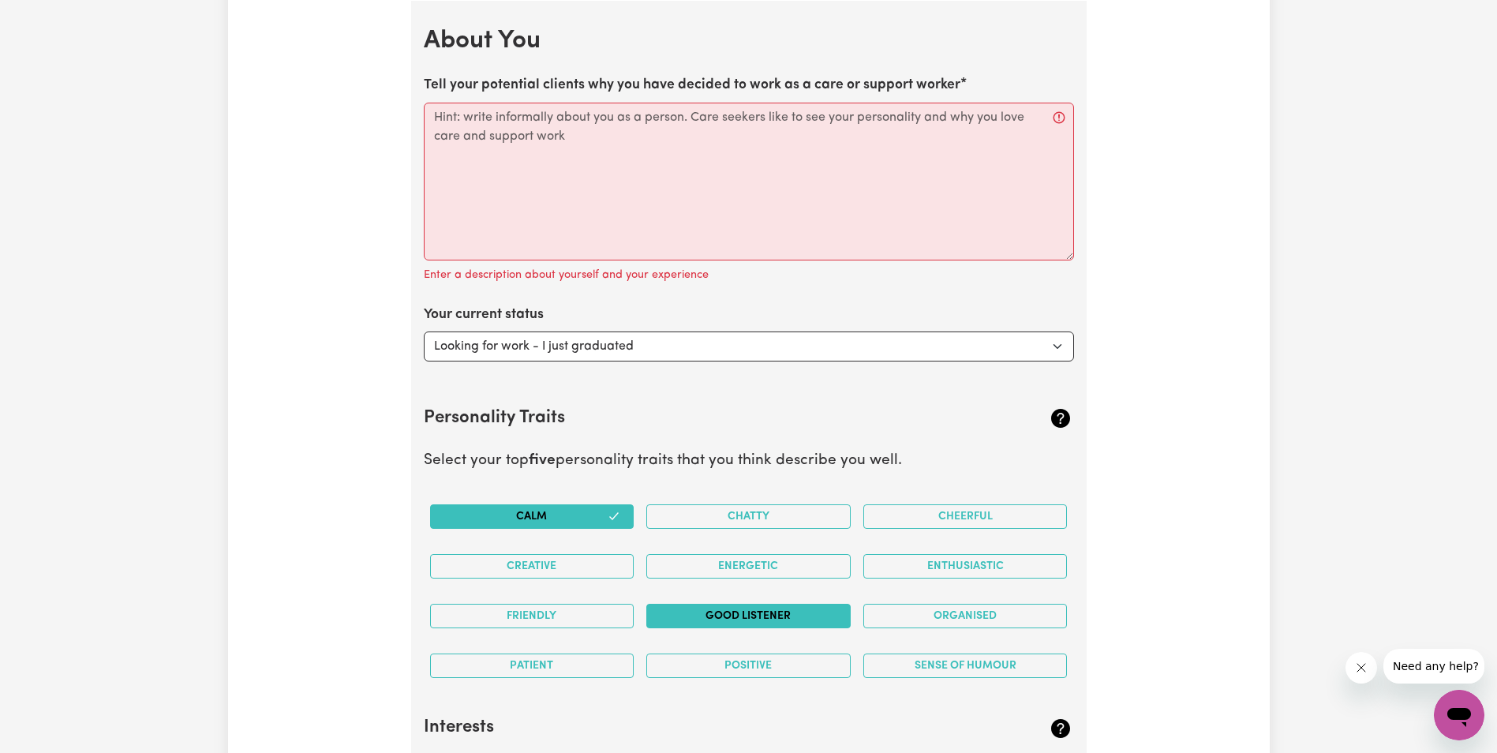
click at [779, 606] on button "Good Listener" at bounding box center [748, 615] width 204 height 24
click at [781, 616] on button "Organised" at bounding box center [965, 615] width 204 height 24
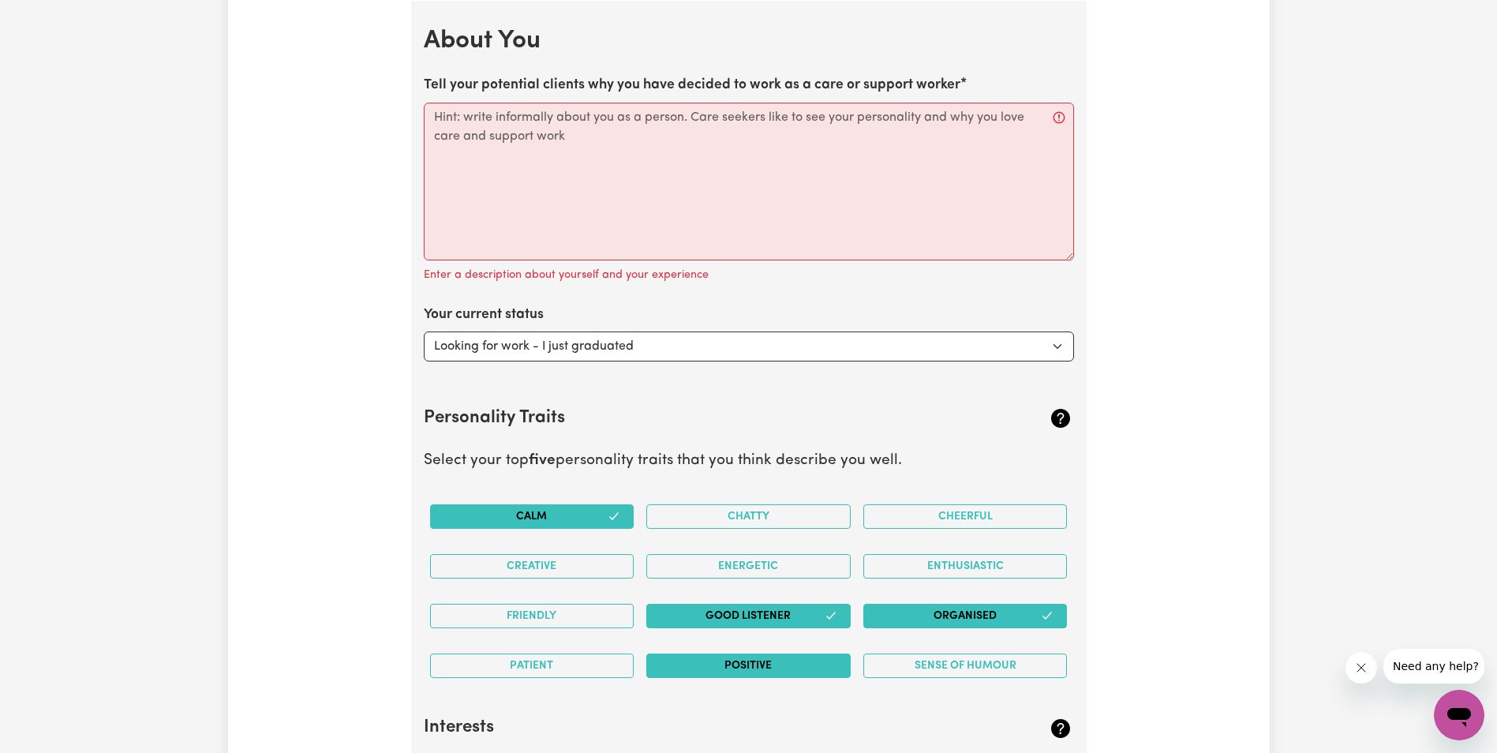
click at [743, 662] on button "Positive" at bounding box center [748, 665] width 204 height 24
click at [543, 611] on button "Friendly" at bounding box center [532, 615] width 204 height 24
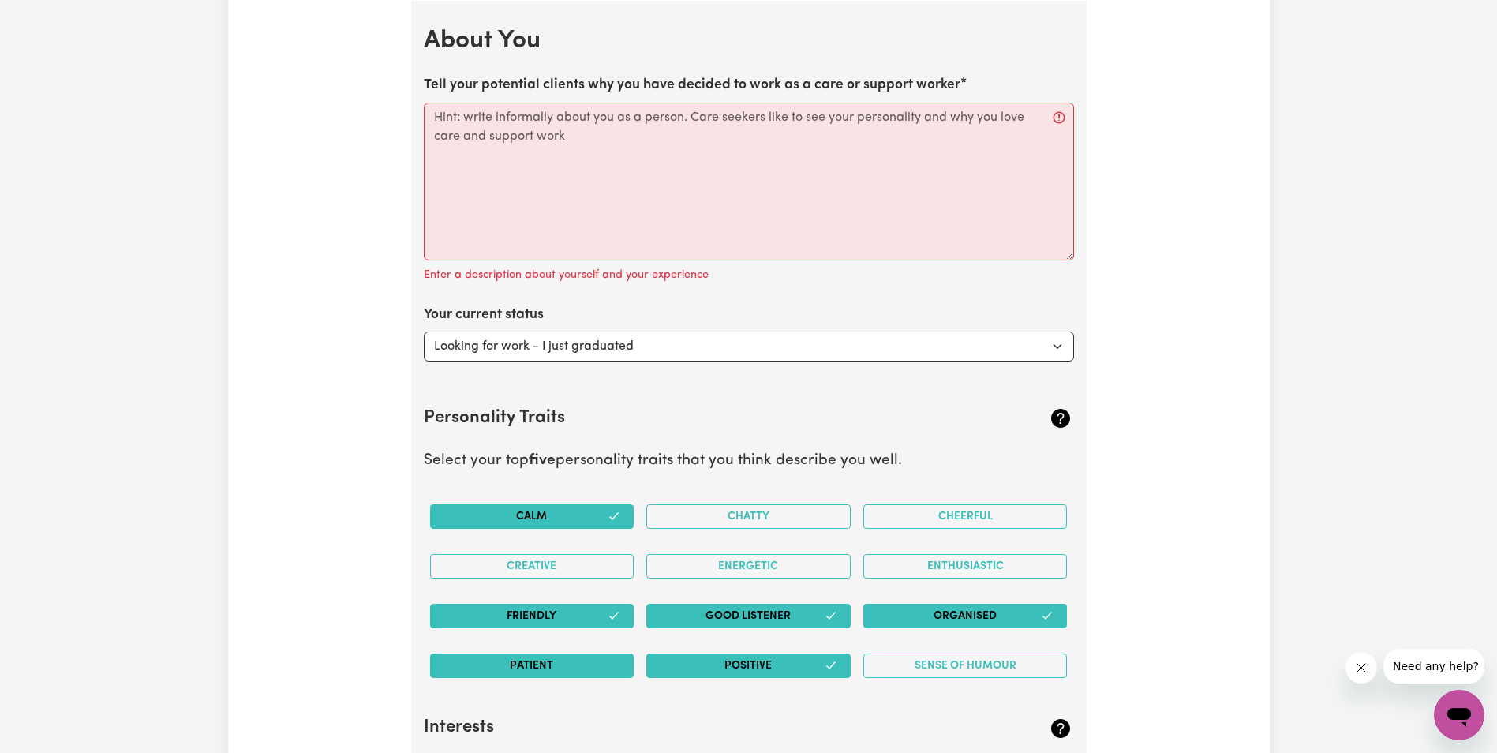
click at [543, 666] on button "Patient" at bounding box center [532, 665] width 204 height 24
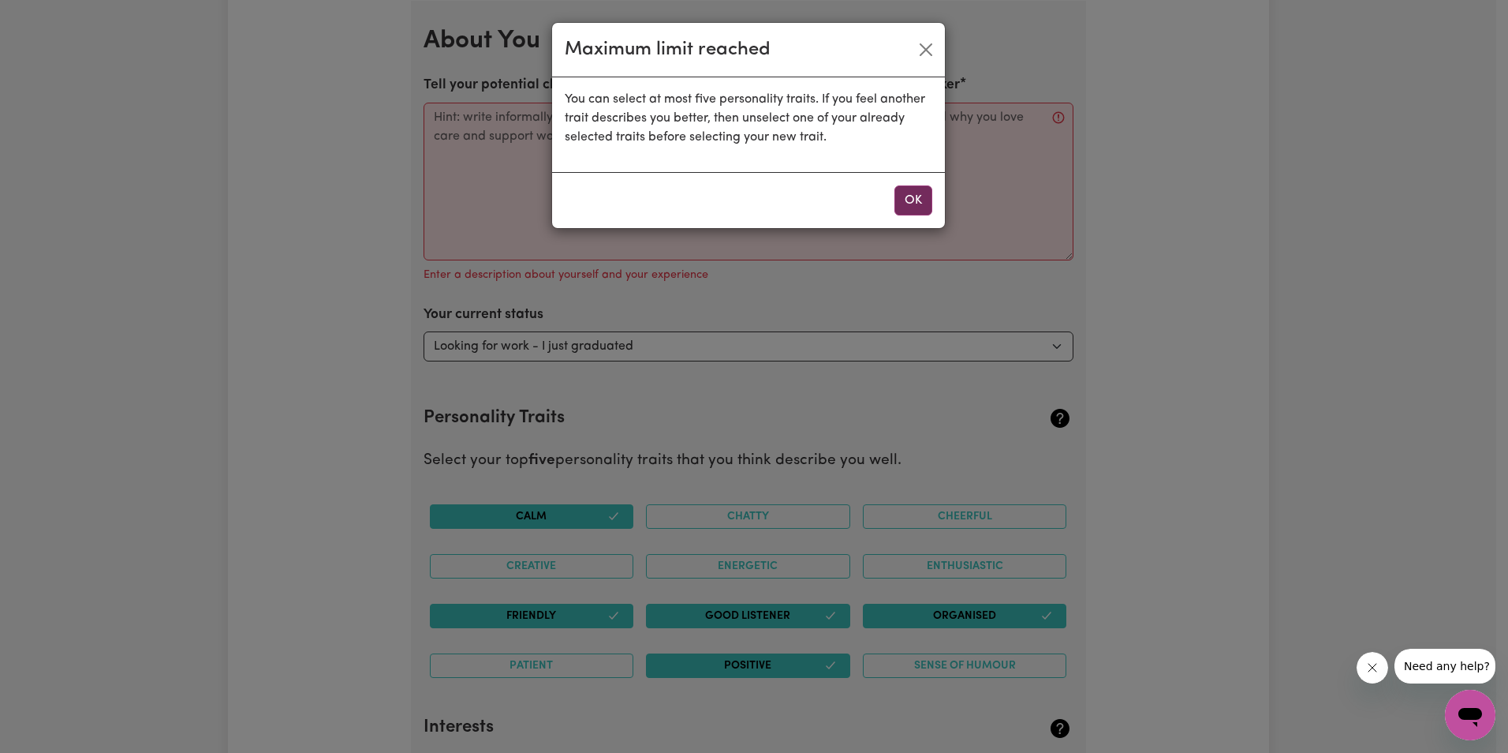
click at [781, 197] on button "OK" at bounding box center [914, 200] width 38 height 30
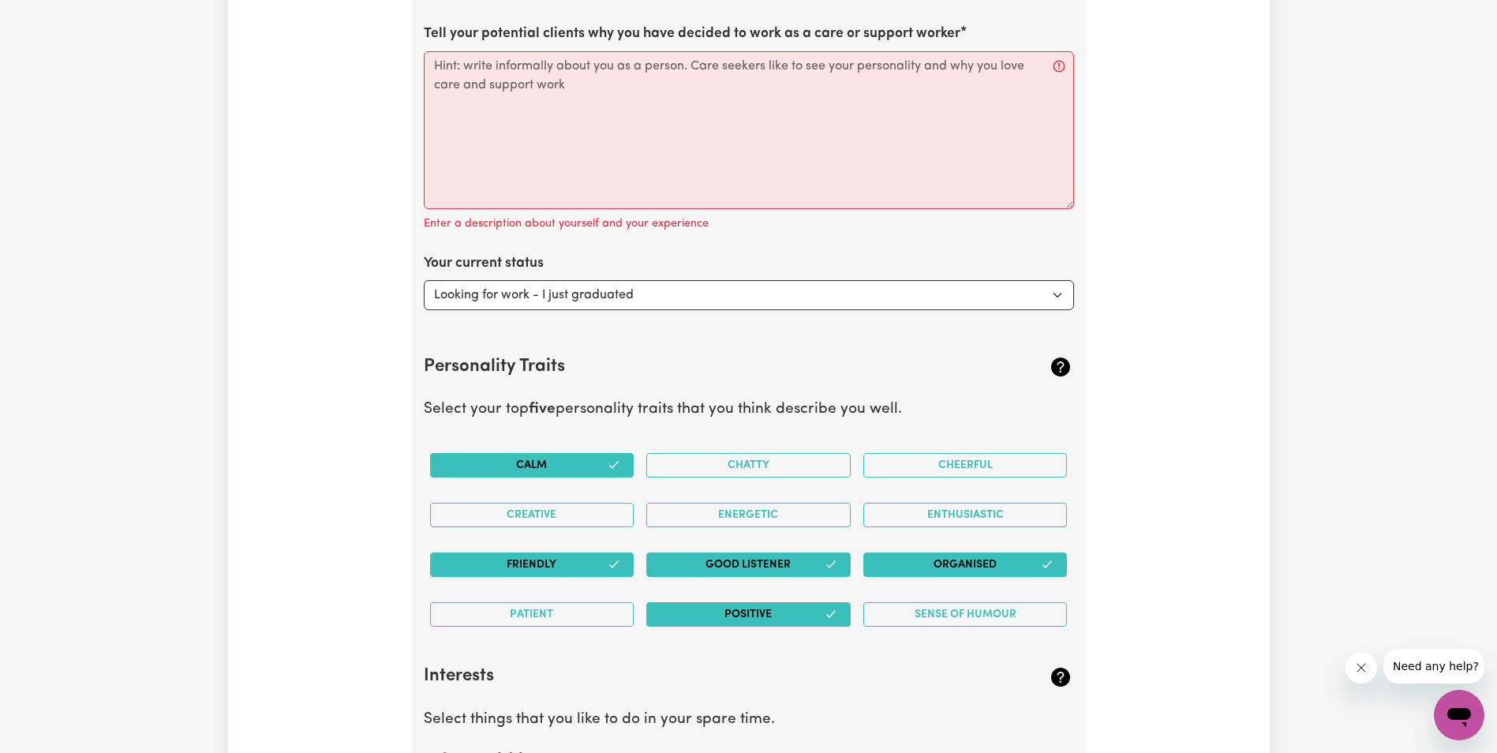
scroll to position [2248, 0]
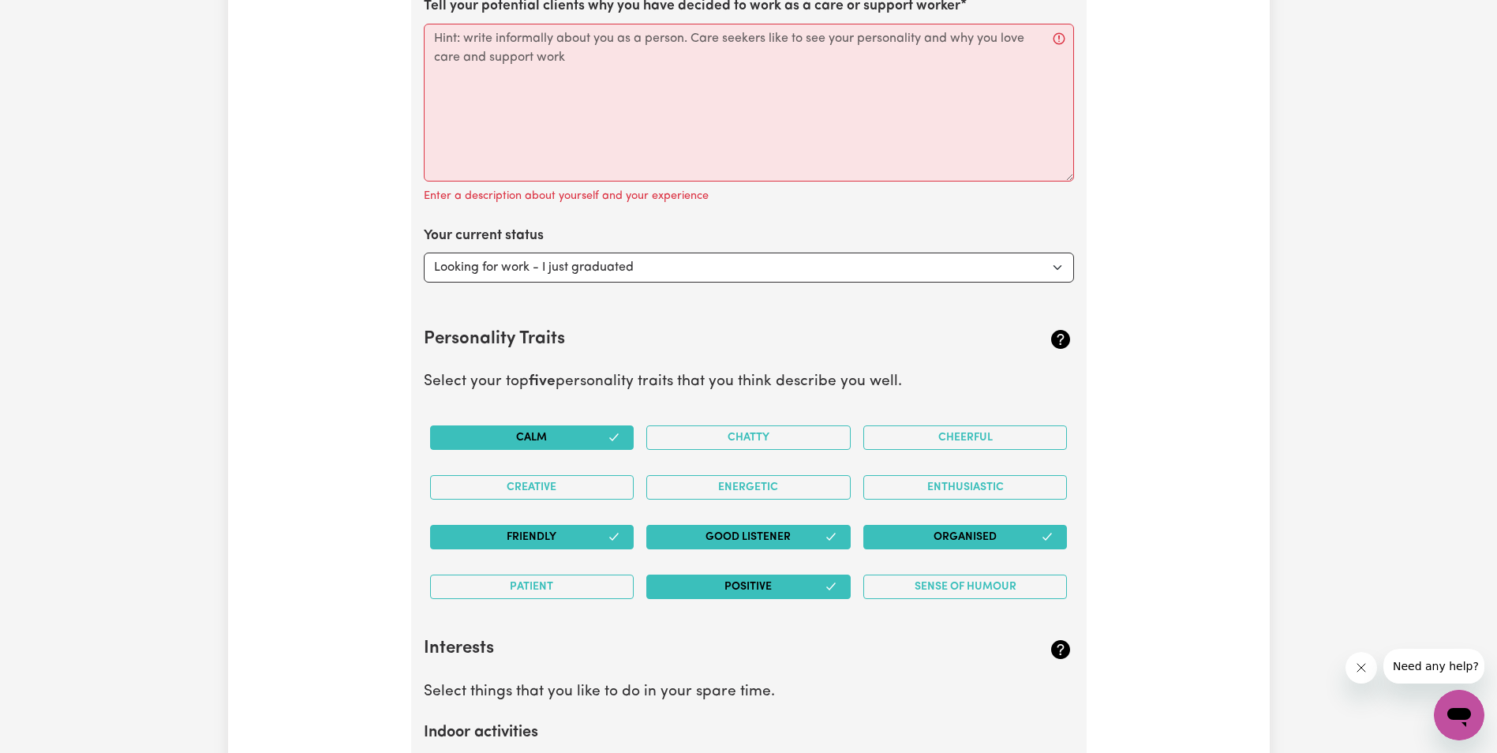
click at [597, 433] on button "Calm" at bounding box center [532, 437] width 204 height 24
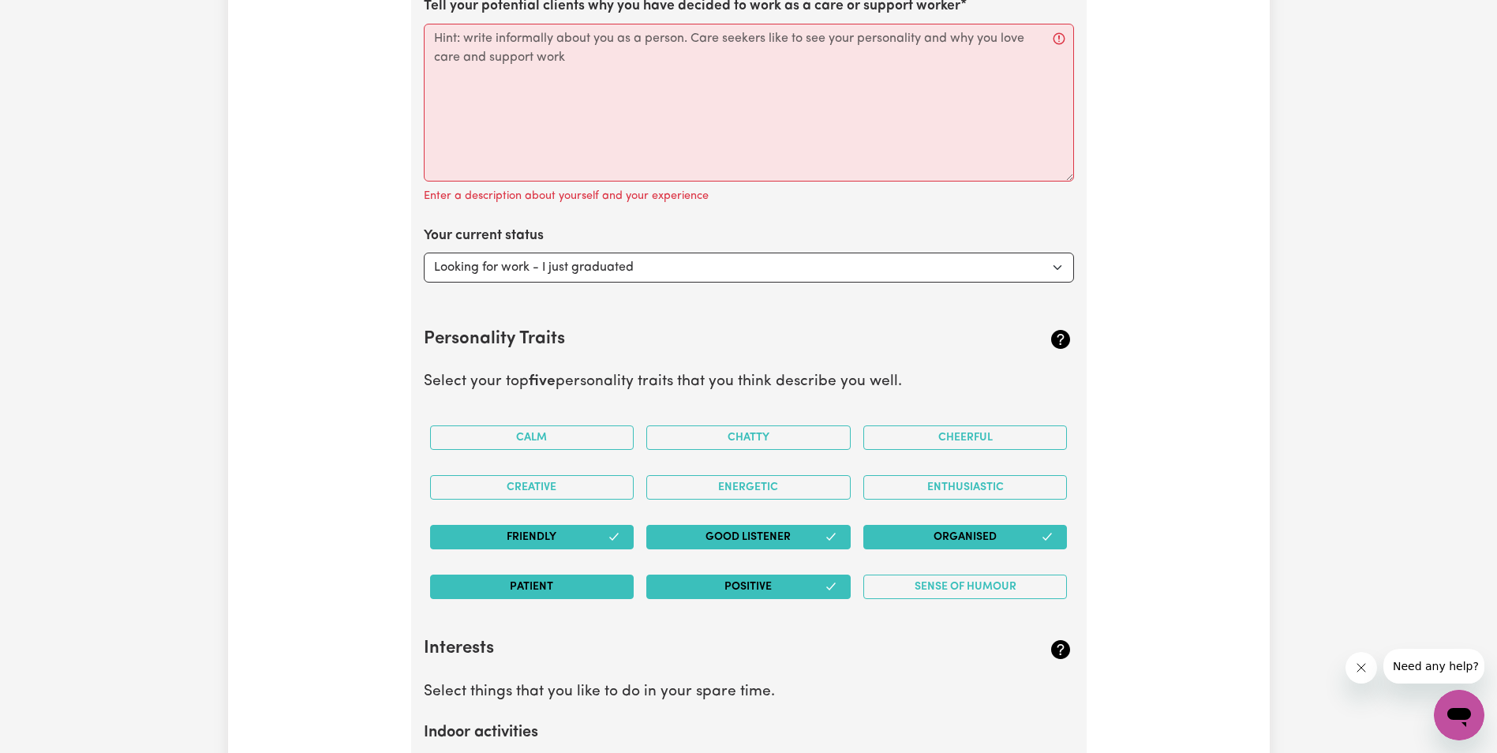
click at [544, 588] on button "Patient" at bounding box center [532, 586] width 204 height 24
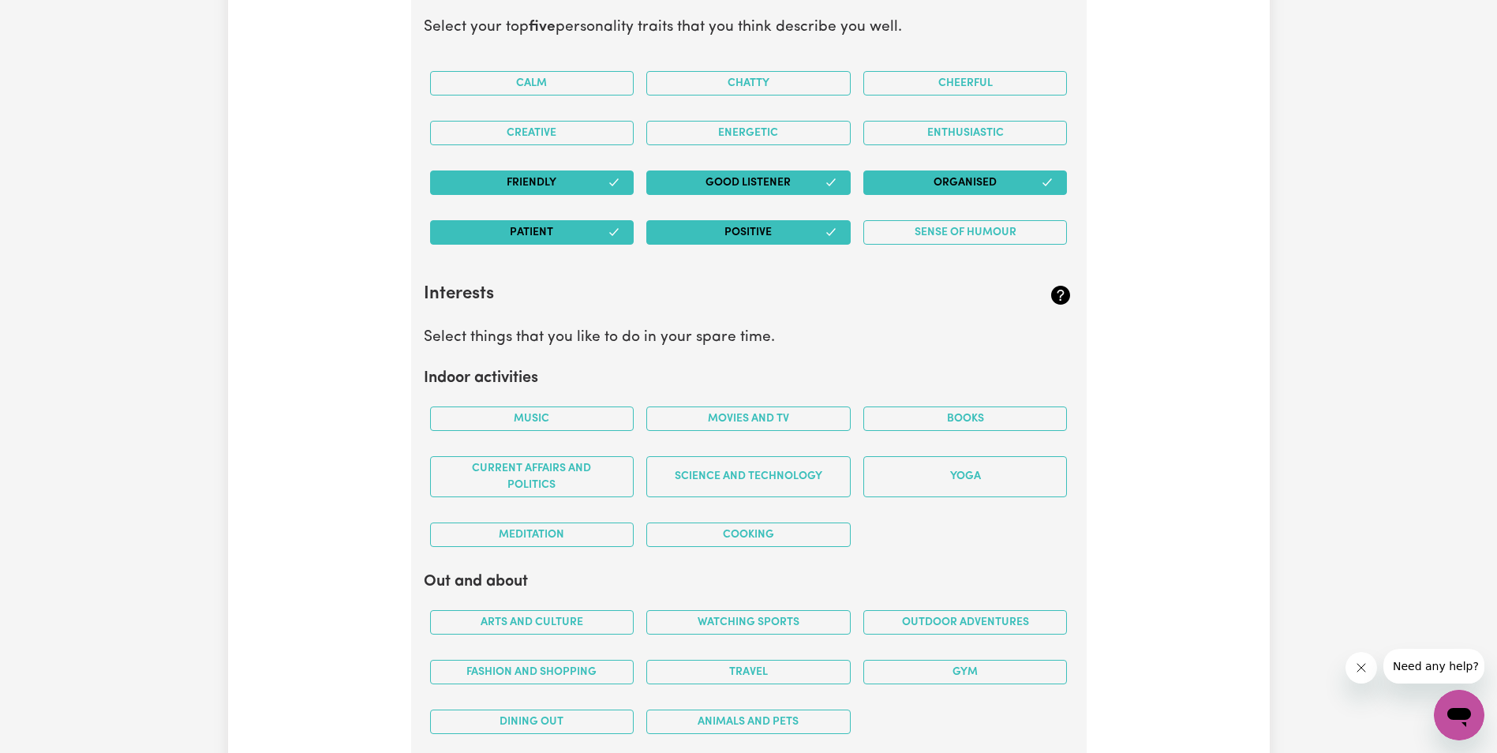
scroll to position [2721, 0]
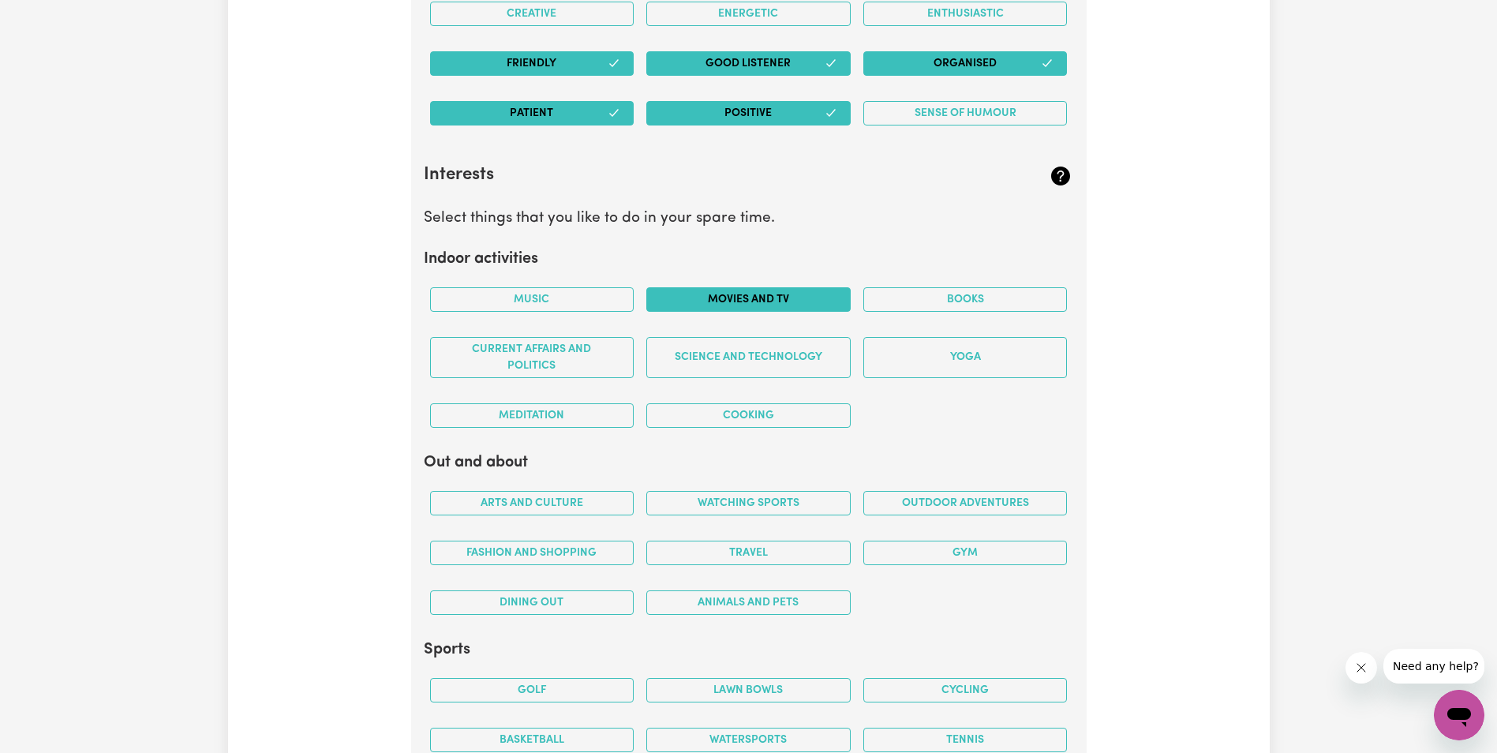
click at [781, 297] on button "Movies and TV" at bounding box center [748, 299] width 204 height 24
click at [774, 355] on button "Science and Technology" at bounding box center [748, 357] width 204 height 41
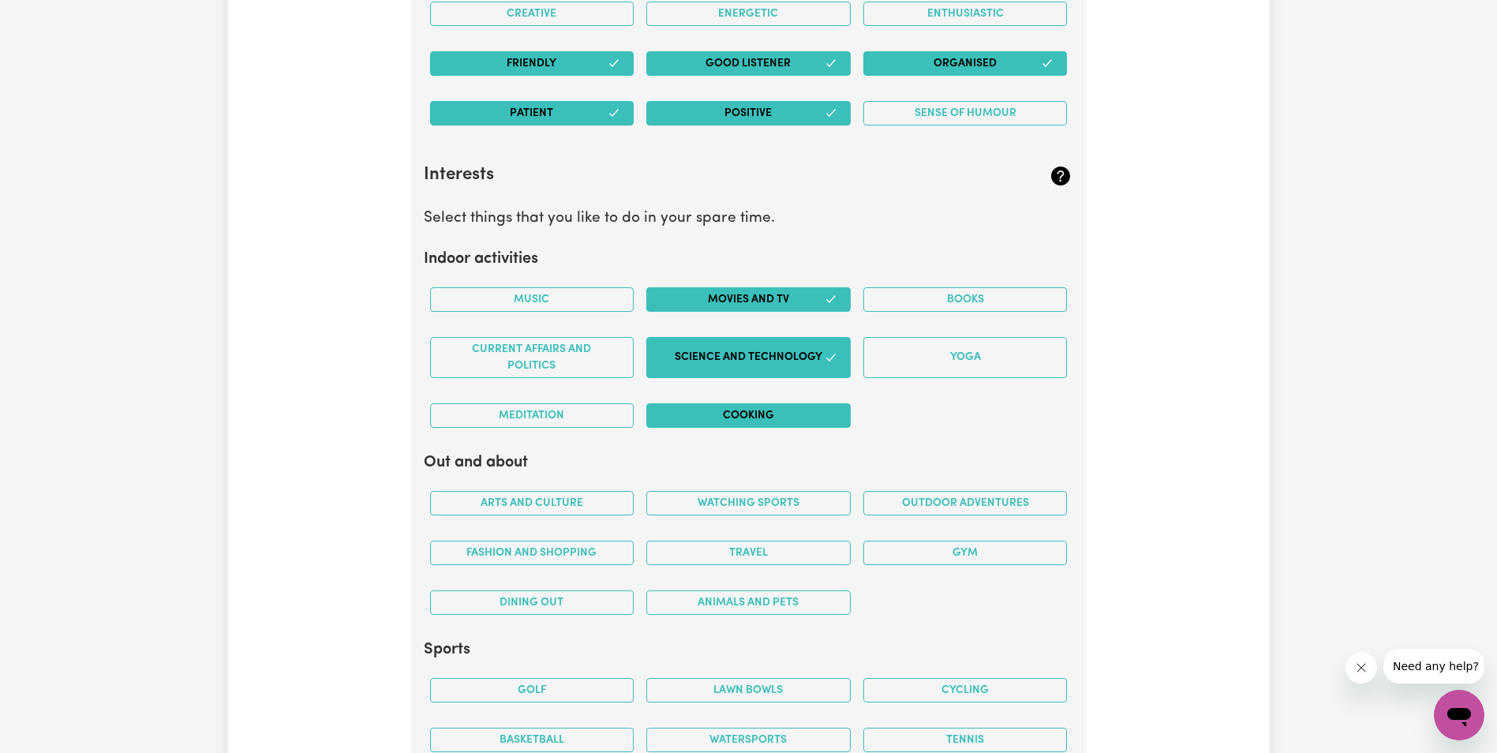
click at [754, 419] on button "Cooking" at bounding box center [748, 415] width 204 height 24
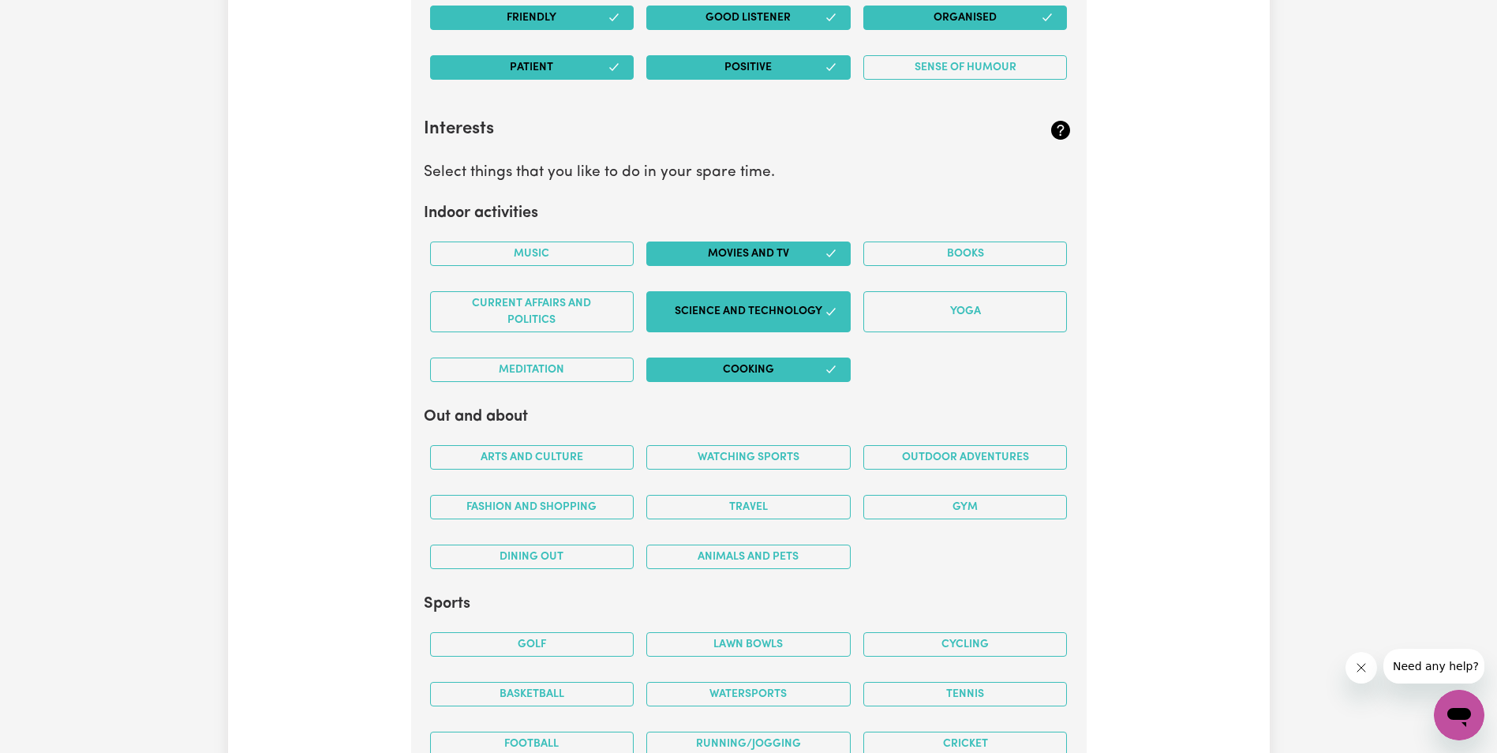
scroll to position [2879, 0]
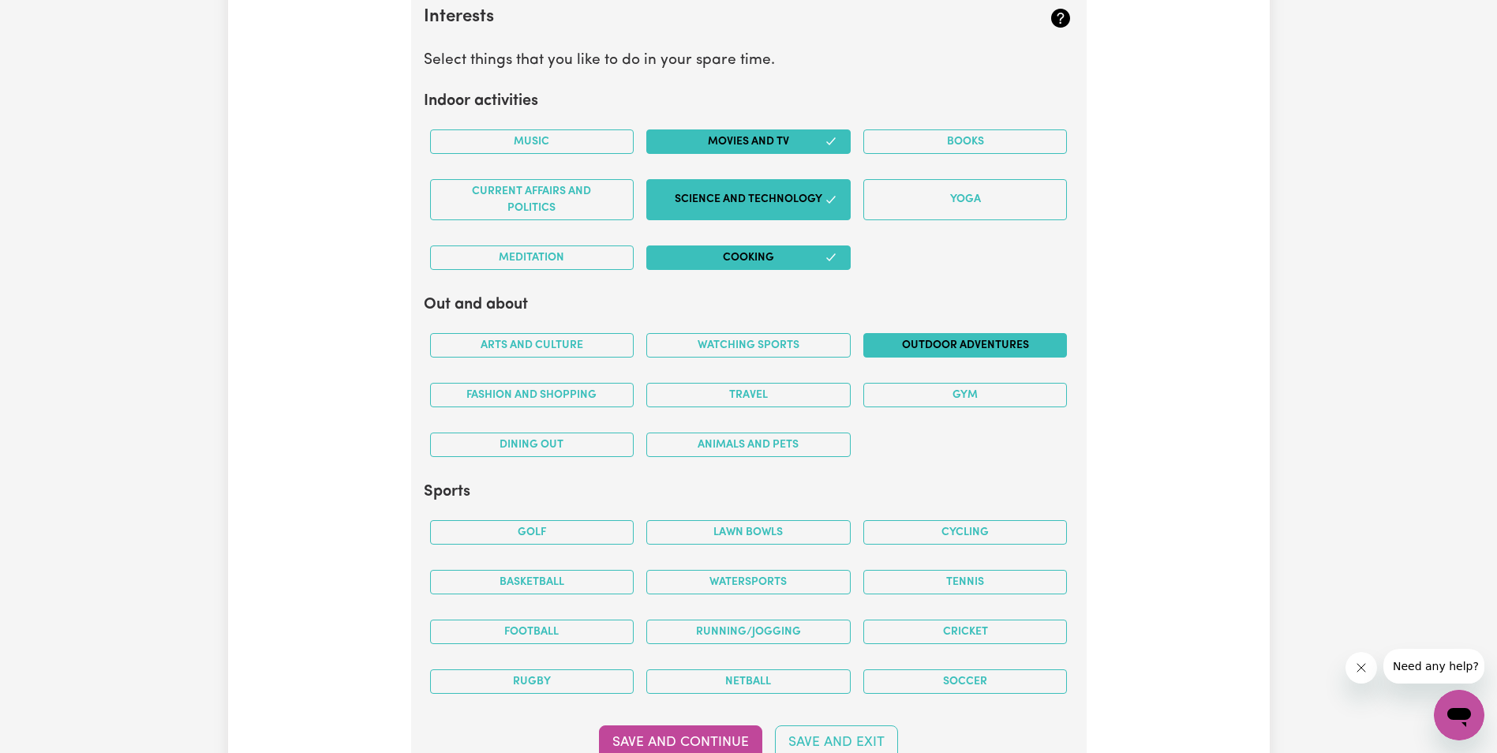
click at [781, 346] on button "Outdoor adventures" at bounding box center [965, 345] width 204 height 24
click at [765, 343] on button "Watching sports" at bounding box center [748, 345] width 204 height 24
click at [756, 390] on button "Travel" at bounding box center [748, 395] width 204 height 24
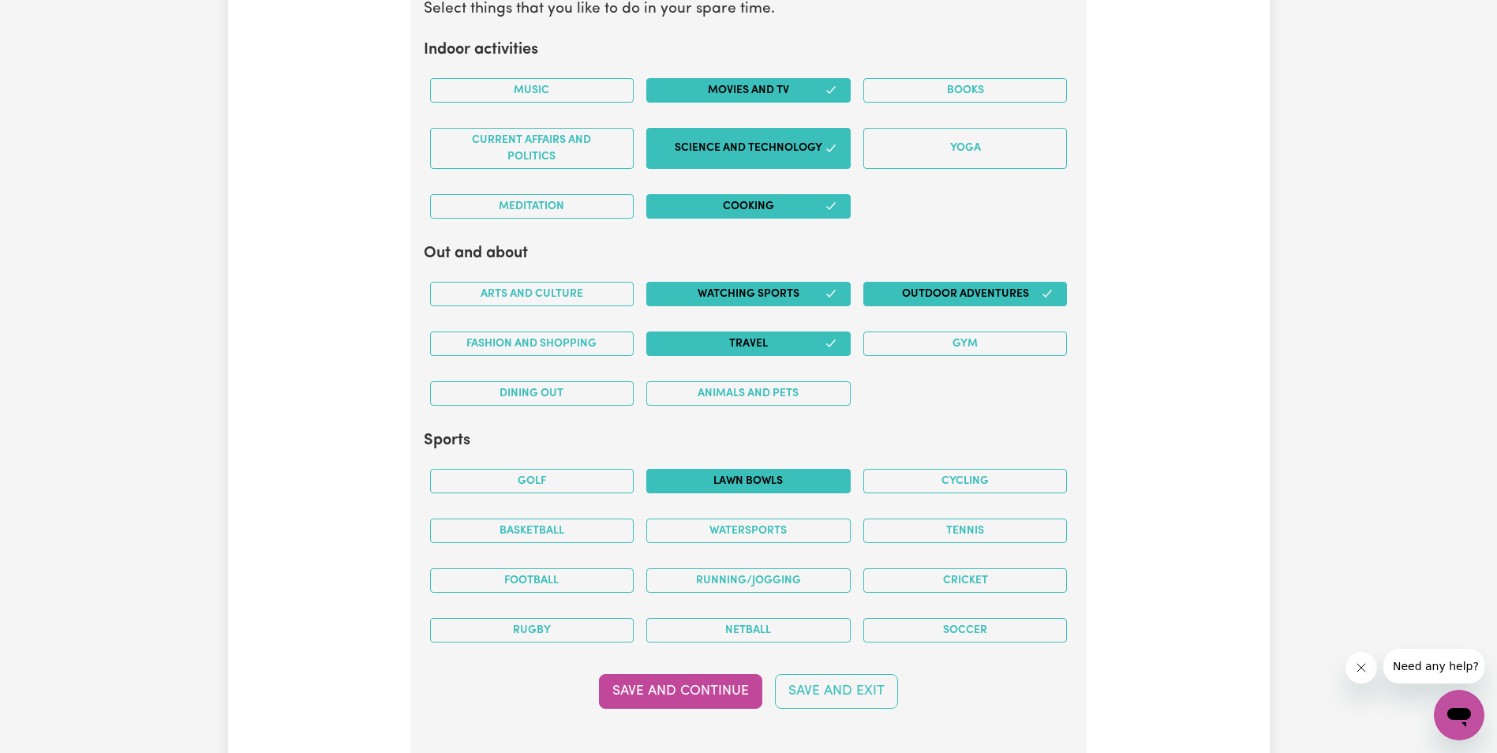
scroll to position [2958, 0]
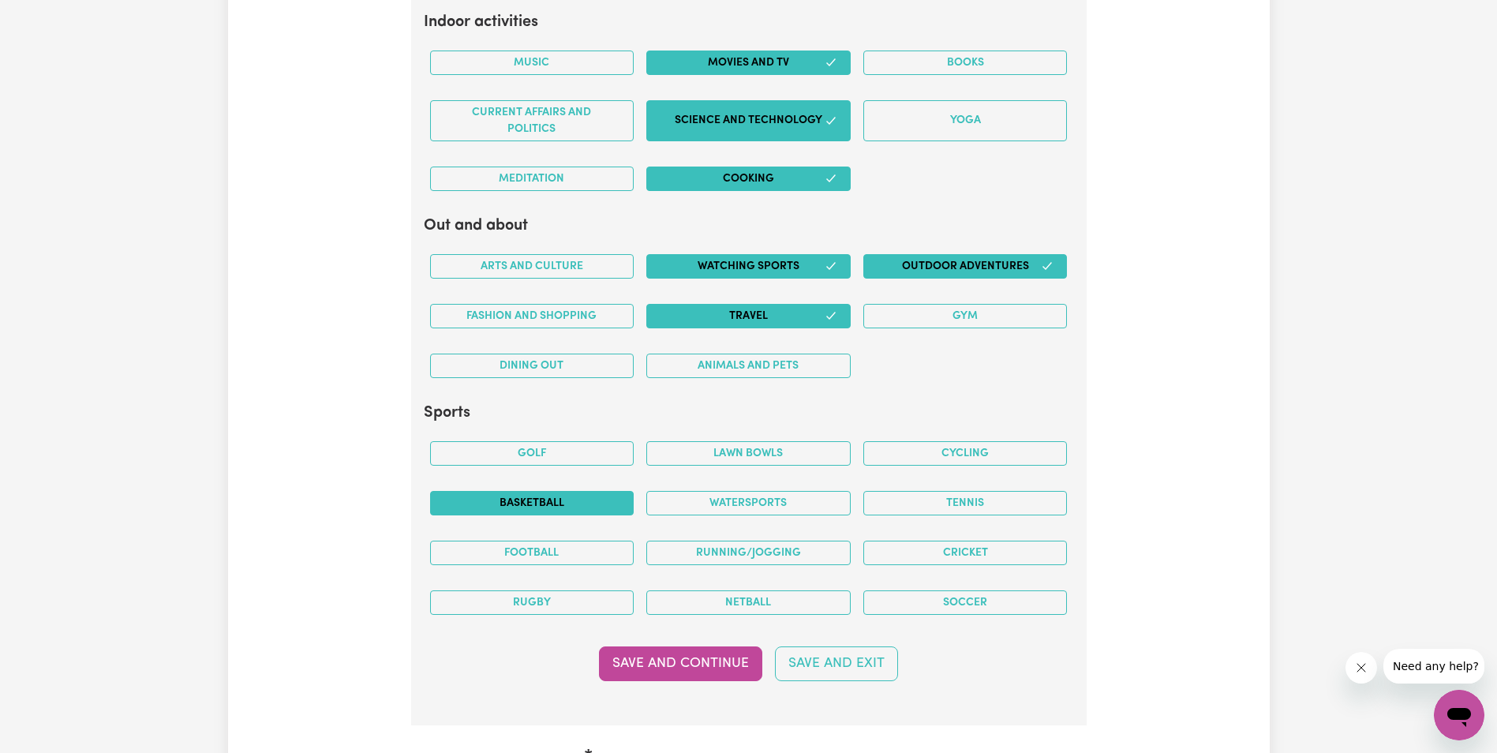
click at [537, 499] on button "Basketball" at bounding box center [532, 503] width 204 height 24
click at [781, 555] on button "Running/Jogging" at bounding box center [748, 552] width 204 height 24
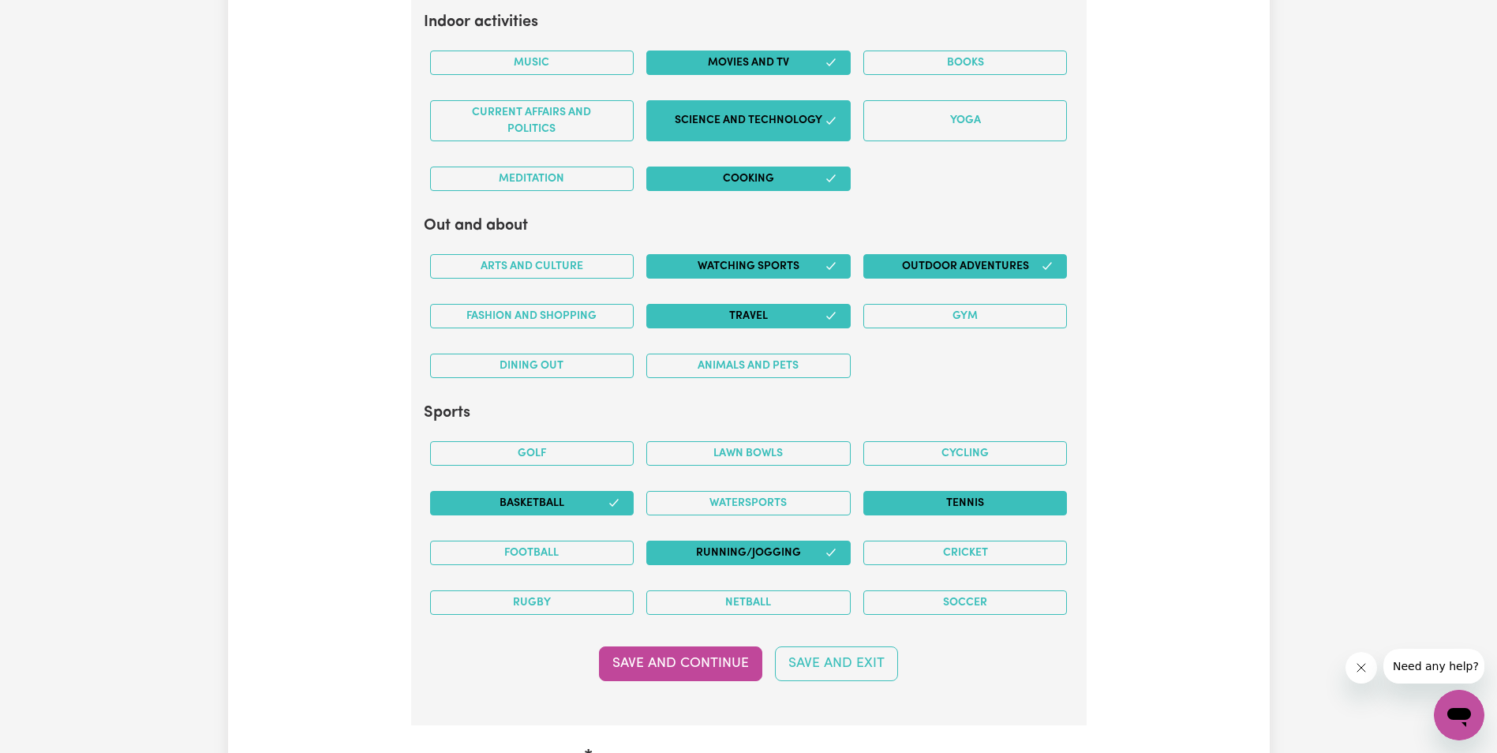
click at [781, 504] on button "Tennis" at bounding box center [965, 503] width 204 height 24
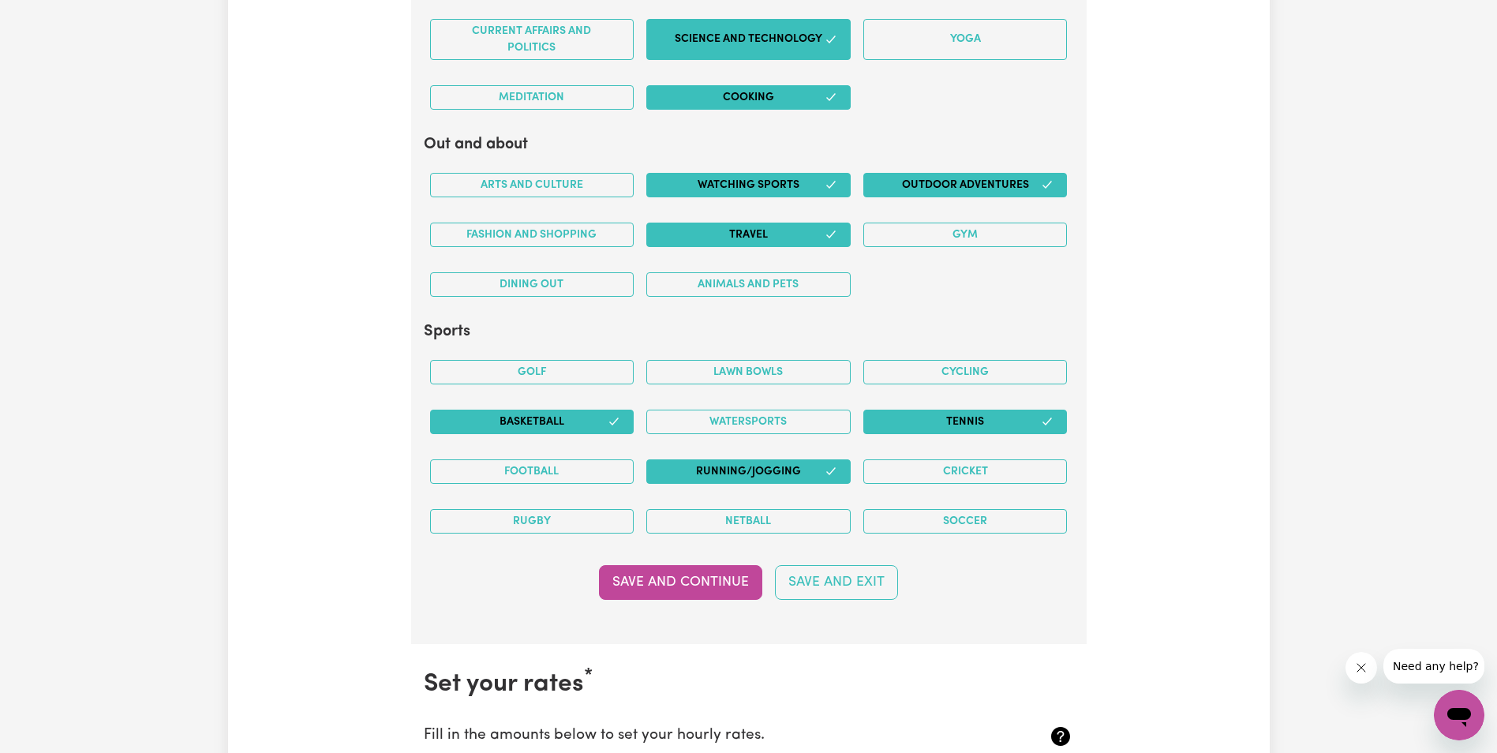
scroll to position [3115, 0]
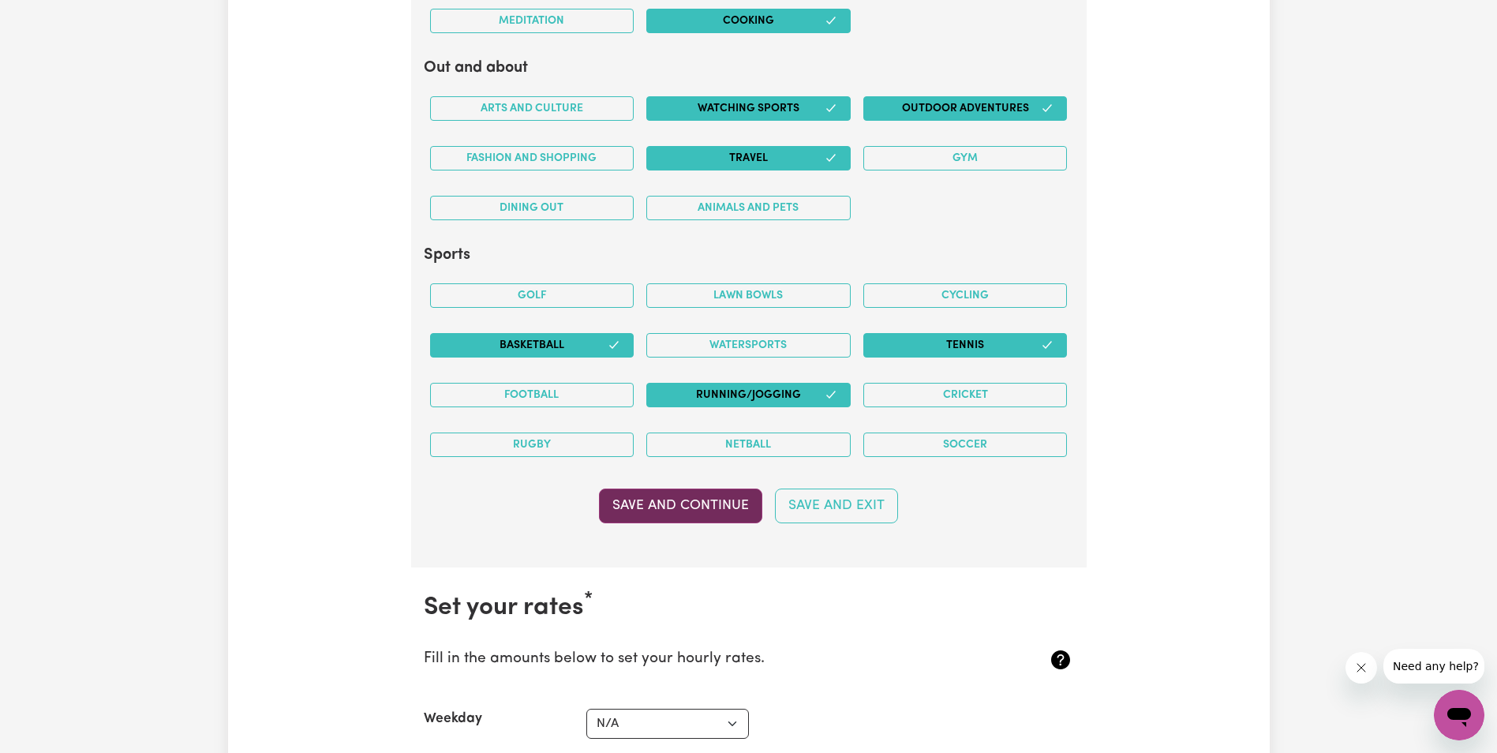
click at [698, 503] on button "Save and Continue" at bounding box center [680, 505] width 163 height 35
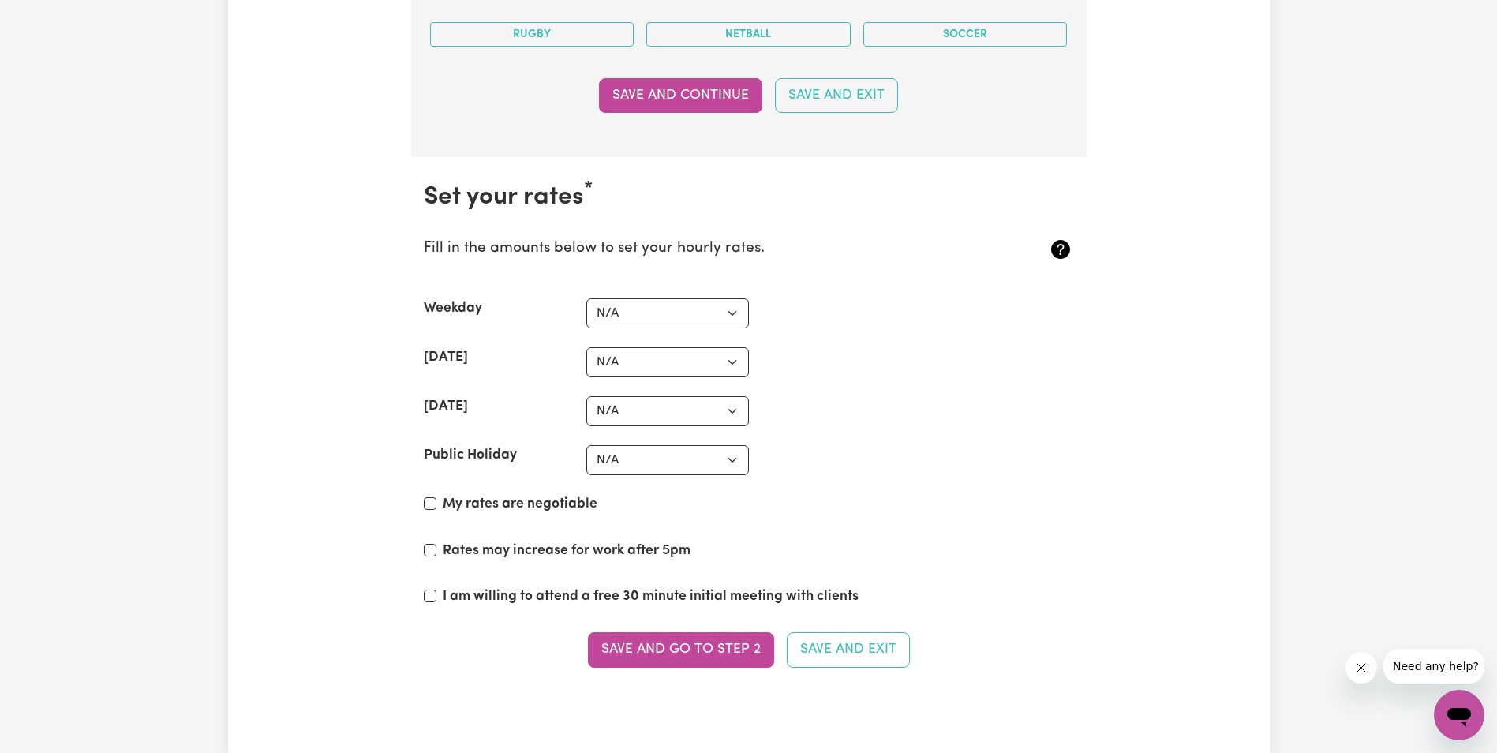
scroll to position [3524, 0]
click at [733, 313] on select "N/A $37 $38 $39 $40 $41 $42 $43 $44 $45 $46 $47 $48 $49 $50 $51 $52 $53 $54 $55…" at bounding box center [667, 315] width 163 height 30
click at [733, 314] on select "N/A $37 $38 $39 $40 $41 $42 $43 $44 $45 $46 $47 $48 $49 $50 $51 $52 $53 $54 $55…" at bounding box center [667, 315] width 163 height 30
click at [434, 506] on input "My rates are negotiable" at bounding box center [430, 505] width 13 height 13
checkbox input "true"
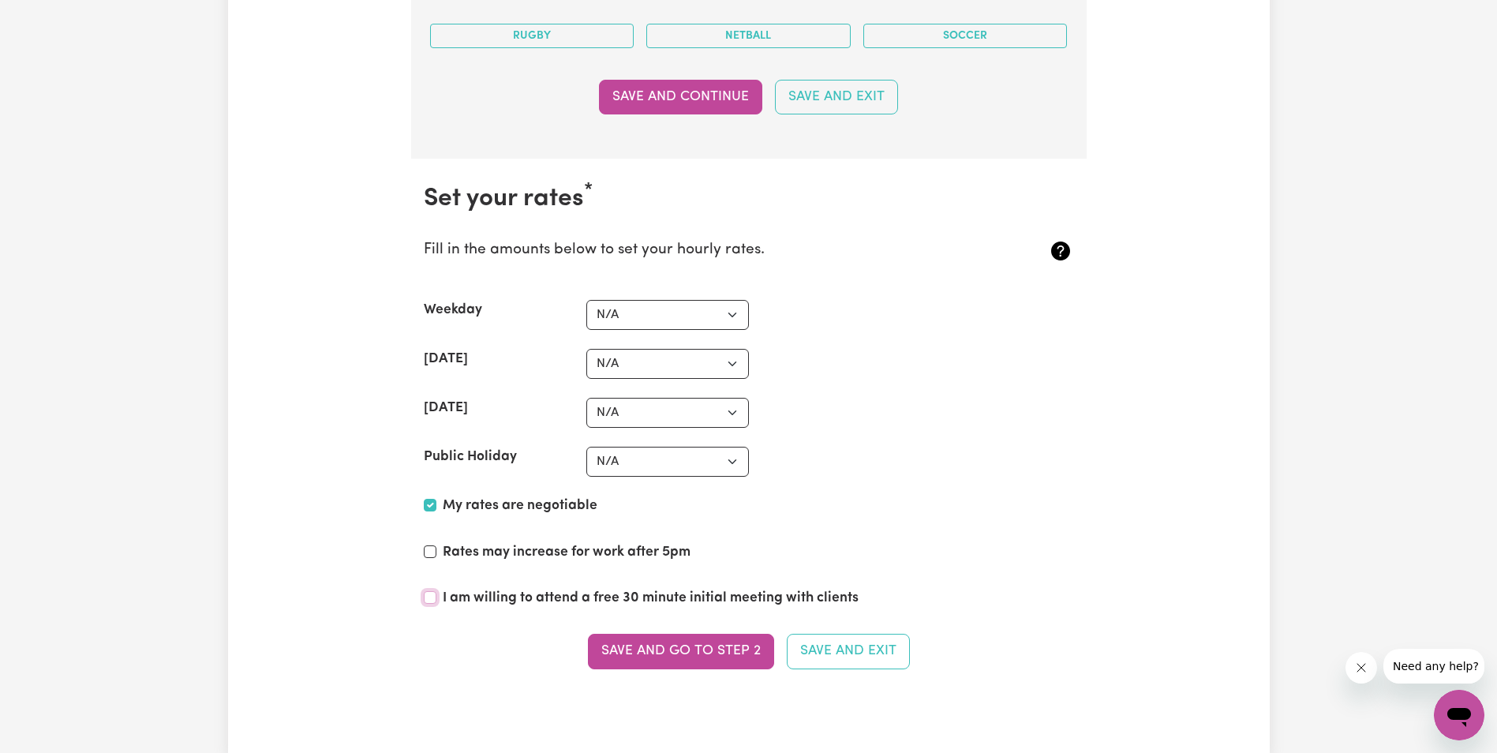
drag, startPoint x: 429, startPoint y: 594, endPoint x: 457, endPoint y: 641, distance: 54.8
click at [429, 595] on input "I am willing to attend a free 30 minute initial meeting with clients" at bounding box center [430, 597] width 13 height 13
checkbox input "true"
click at [673, 647] on button "Save and go to Step 2" at bounding box center [681, 650] width 186 height 35
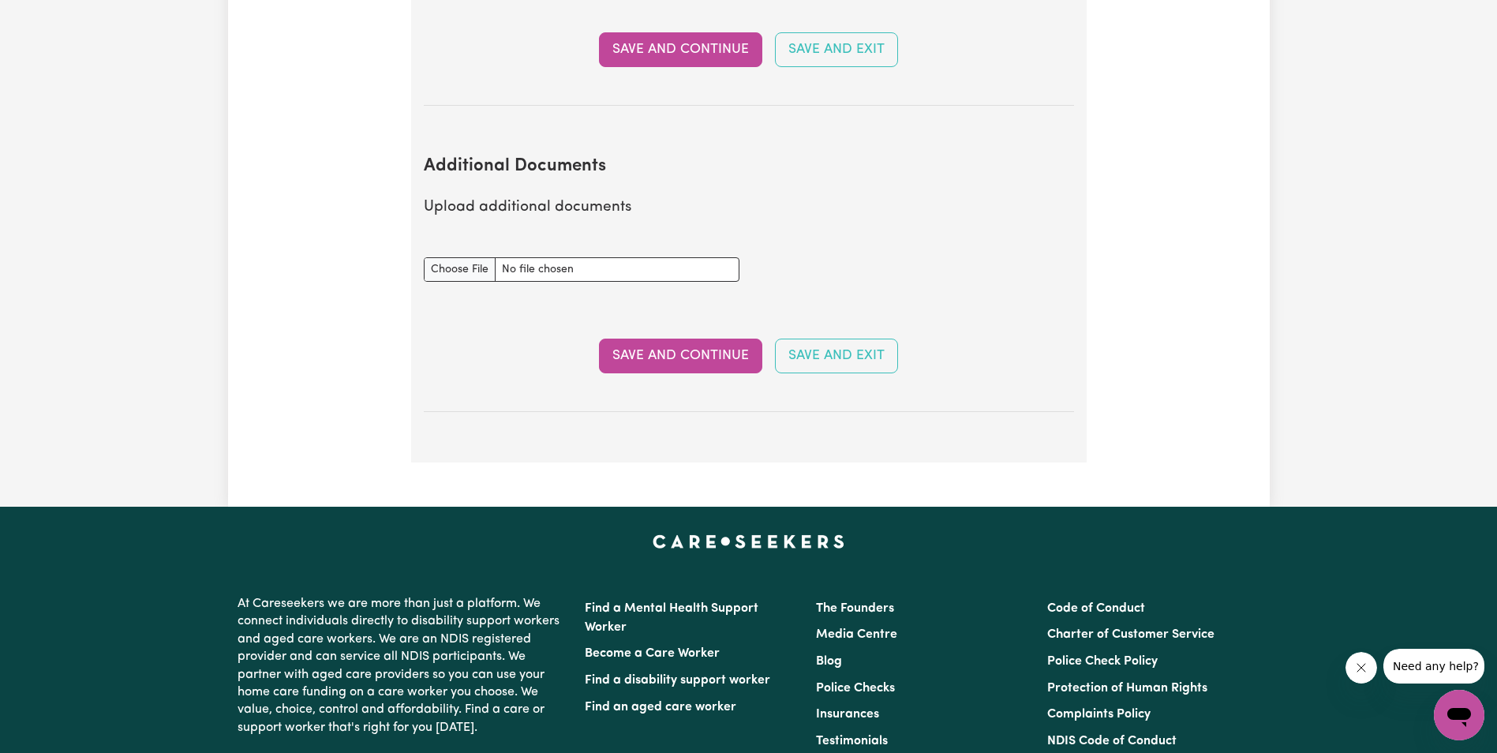
scroll to position [2539, 0]
